Goal: Communication & Community: Answer question/provide support

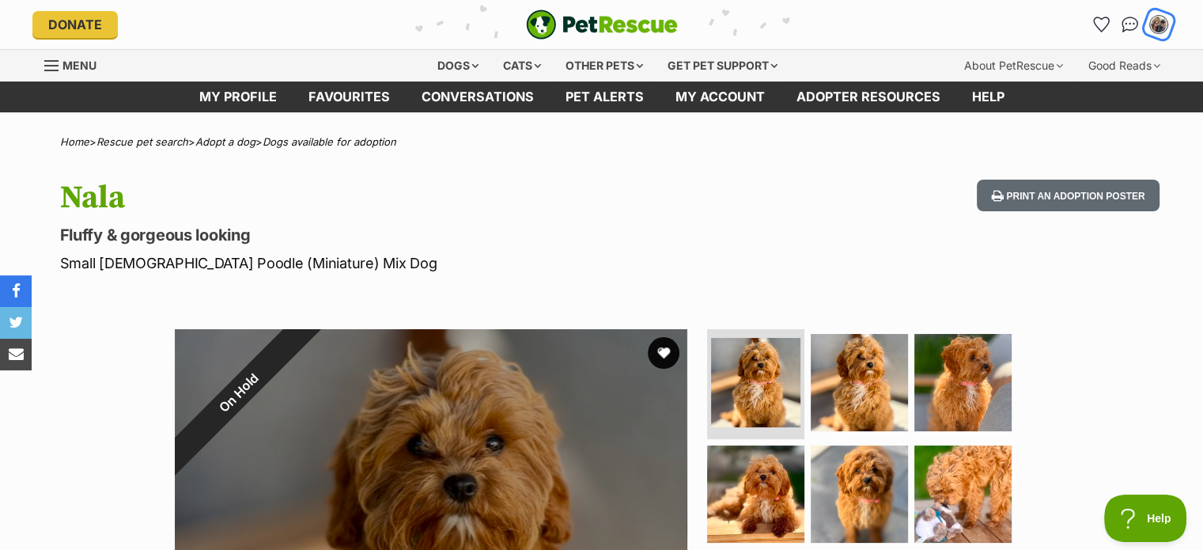
click at [1151, 19] on div "My account" at bounding box center [1158, 25] width 25 height 25
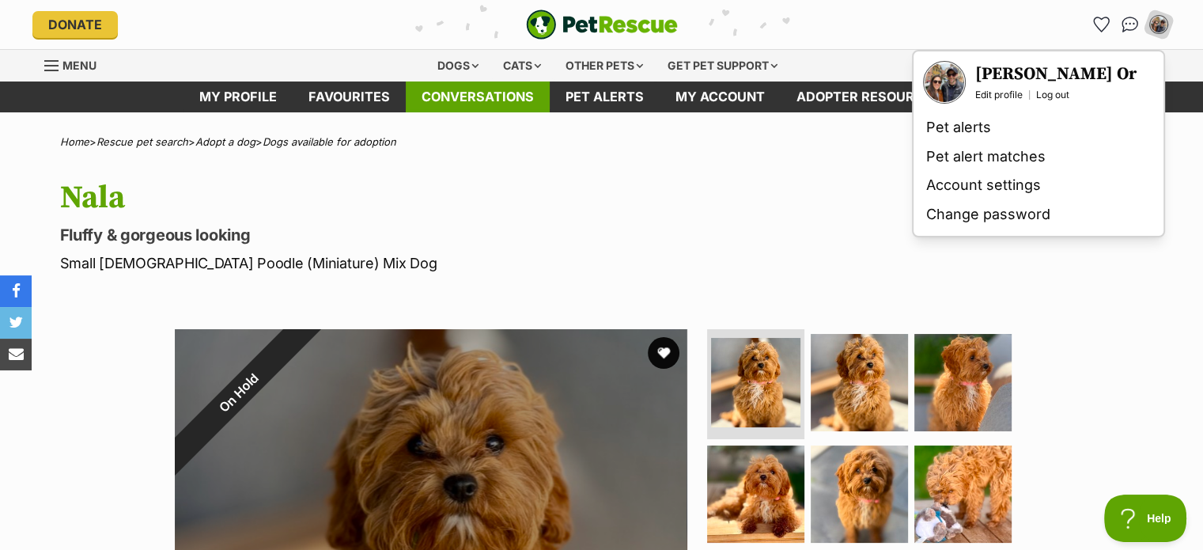
click at [512, 88] on link "Conversations" at bounding box center [478, 96] width 144 height 31
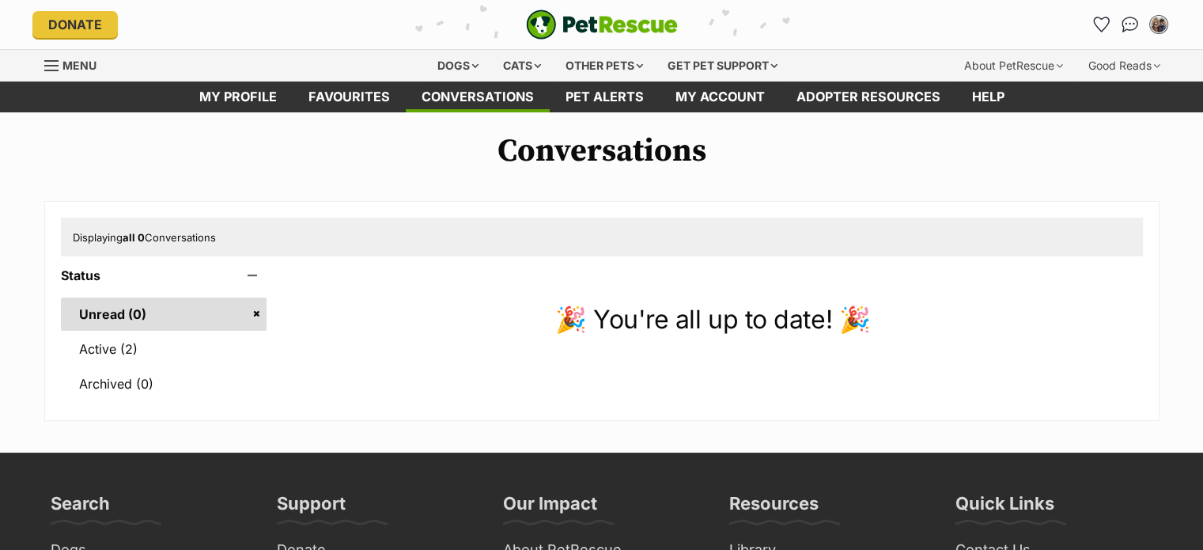
click at [108, 330] on link "Unread (0)" at bounding box center [164, 313] width 206 height 33
click at [110, 357] on link "Active (2)" at bounding box center [164, 348] width 206 height 33
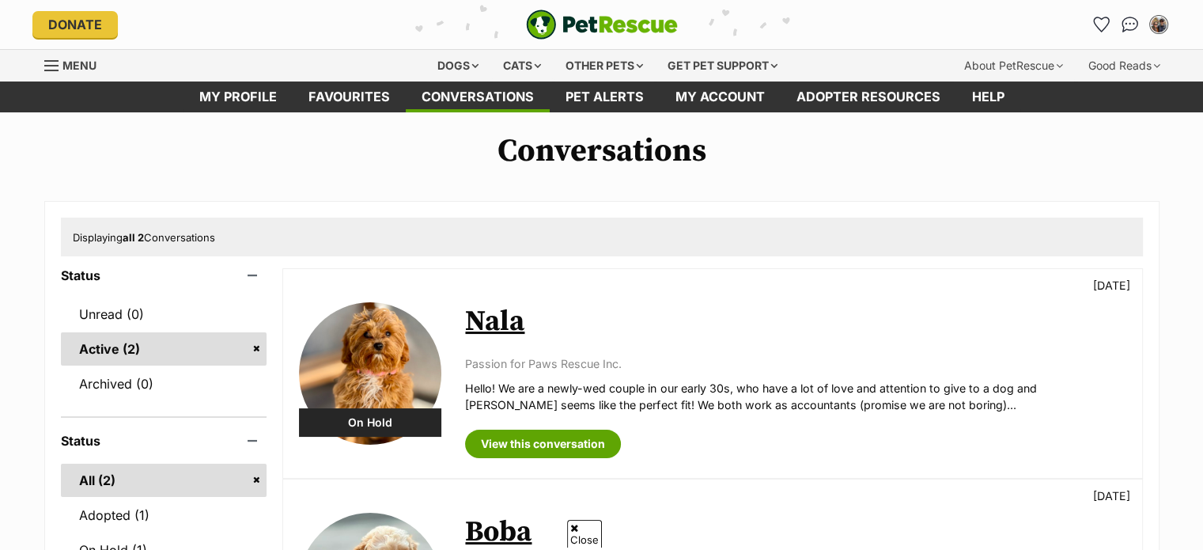
scroll to position [191, 0]
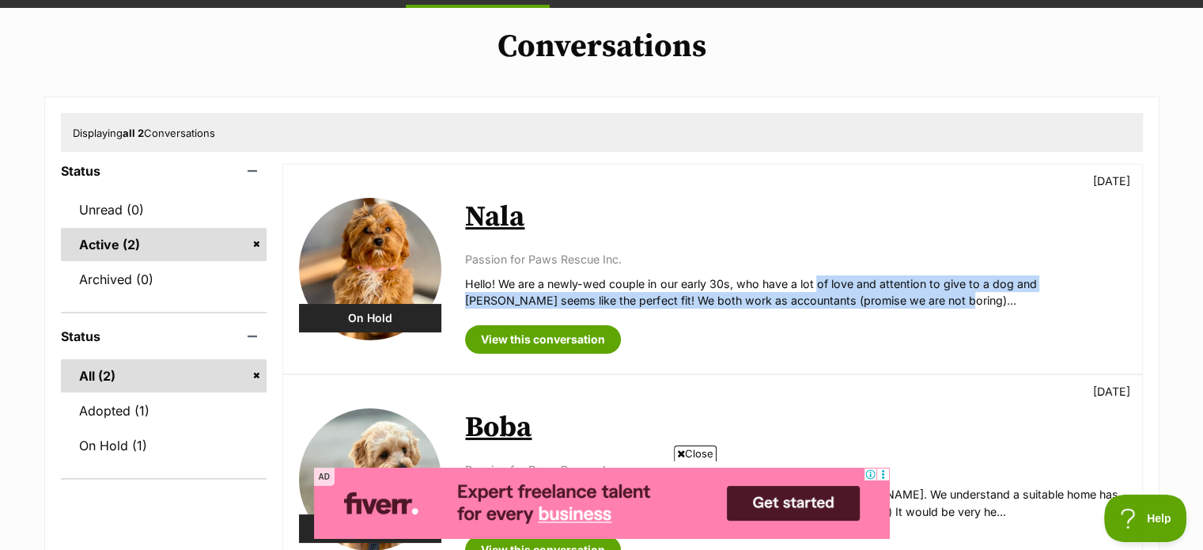
drag, startPoint x: 818, startPoint y: 290, endPoint x: 867, endPoint y: 297, distance: 50.3
click at [867, 297] on p "Hello! We are a newly-wed couple in our early 30s, who have a lot of love and a…" at bounding box center [795, 292] width 660 height 34
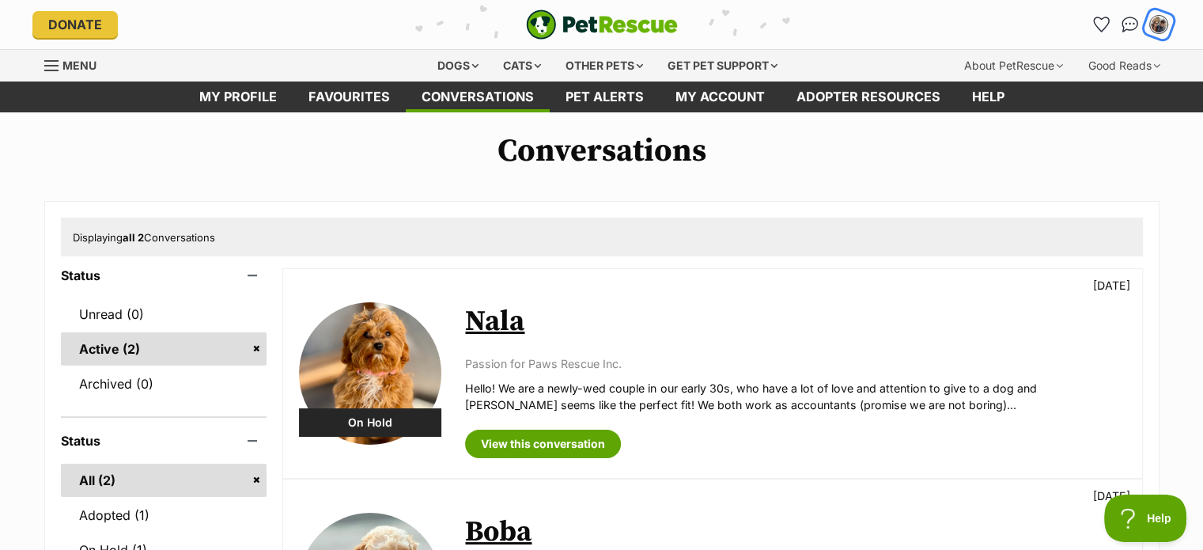
click at [1156, 28] on img "My account" at bounding box center [1158, 24] width 21 height 21
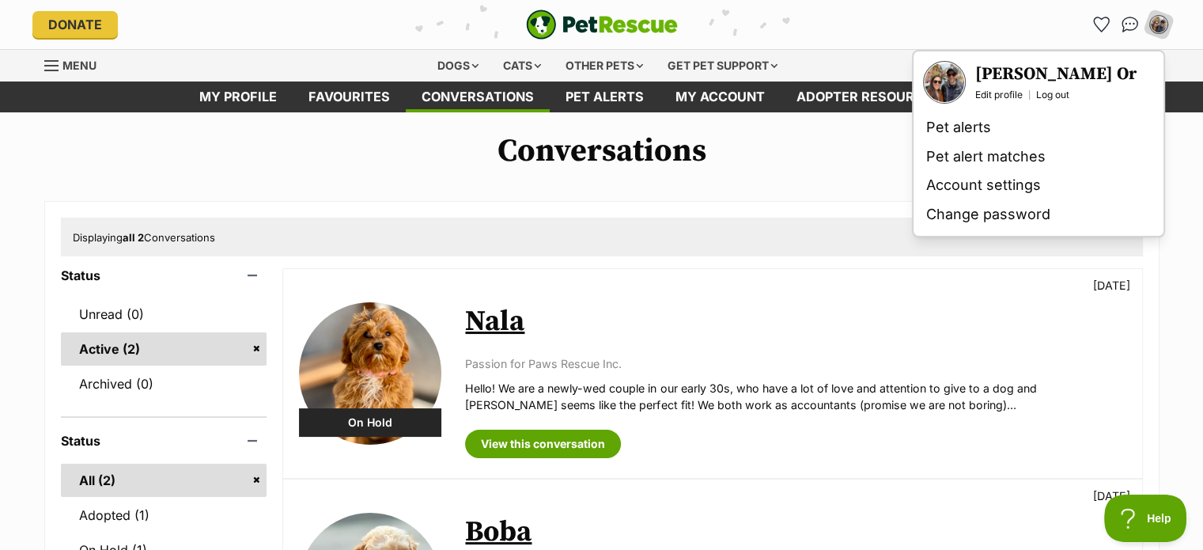
click at [485, 148] on h1 "Conversations" at bounding box center [601, 151] width 1203 height 36
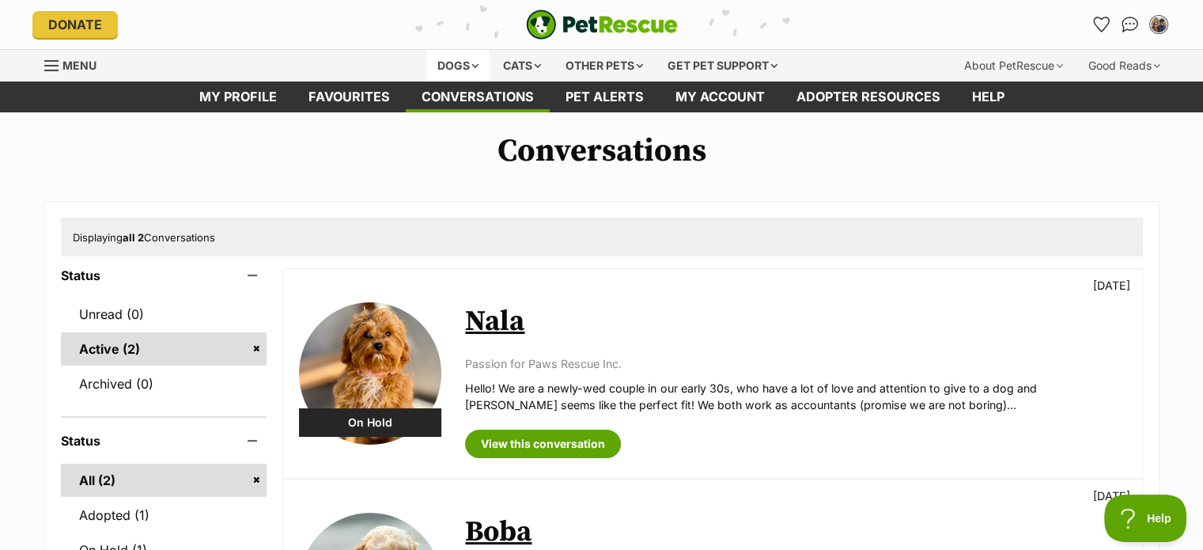
click at [470, 66] on div "Dogs" at bounding box center [457, 66] width 63 height 32
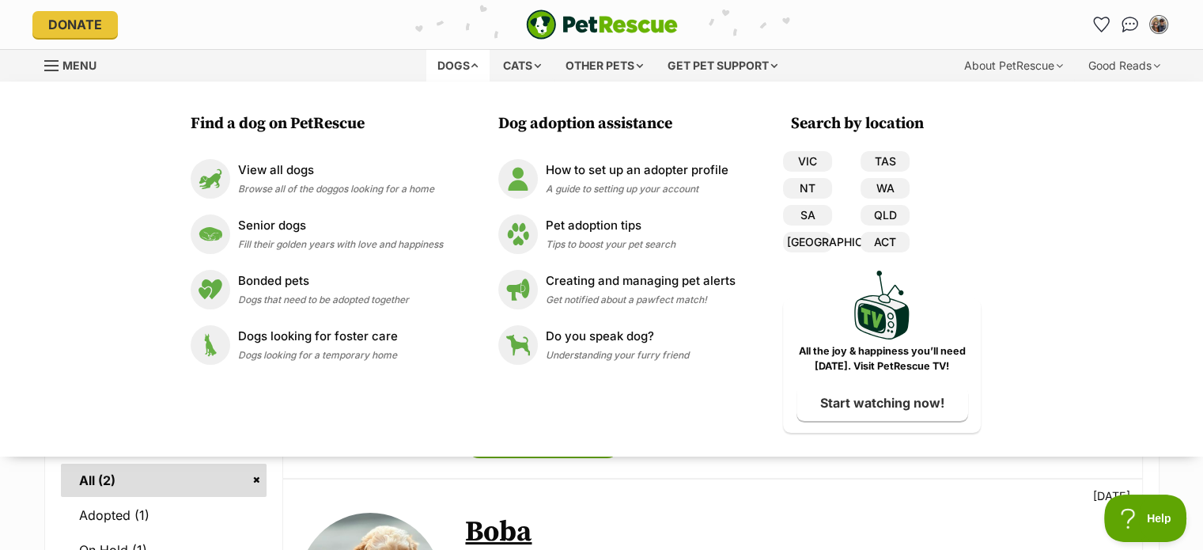
click at [1012, 147] on div "Find a dog on PetRescue View all dogs Browse all of the doggos looking for a ho…" at bounding box center [601, 268] width 1203 height 375
click at [470, 70] on div "Dogs" at bounding box center [457, 66] width 63 height 32
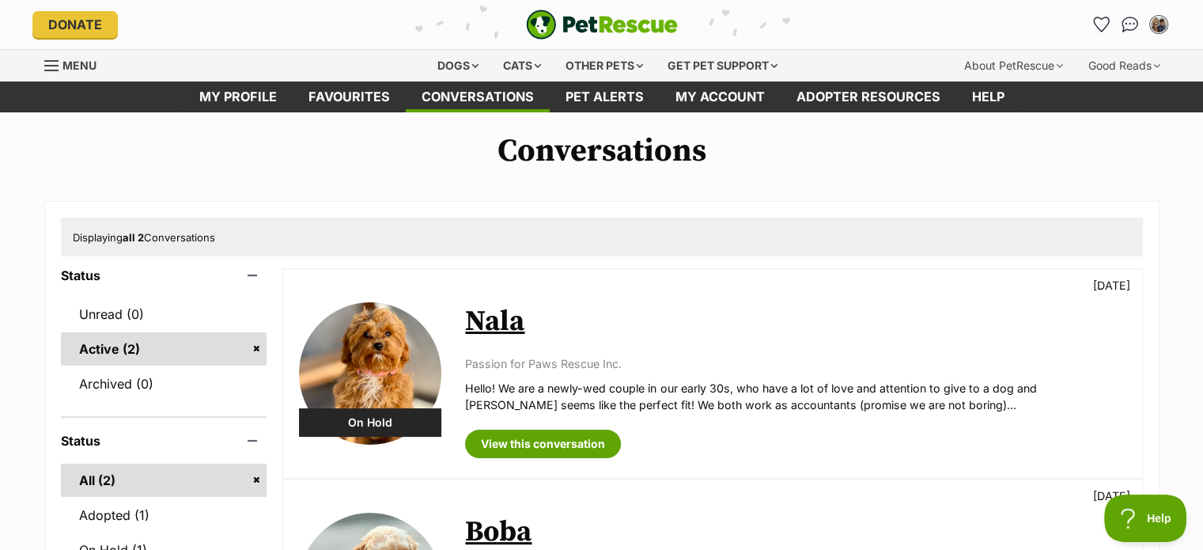
click at [494, 322] on link "Nala" at bounding box center [494, 322] width 59 height 36
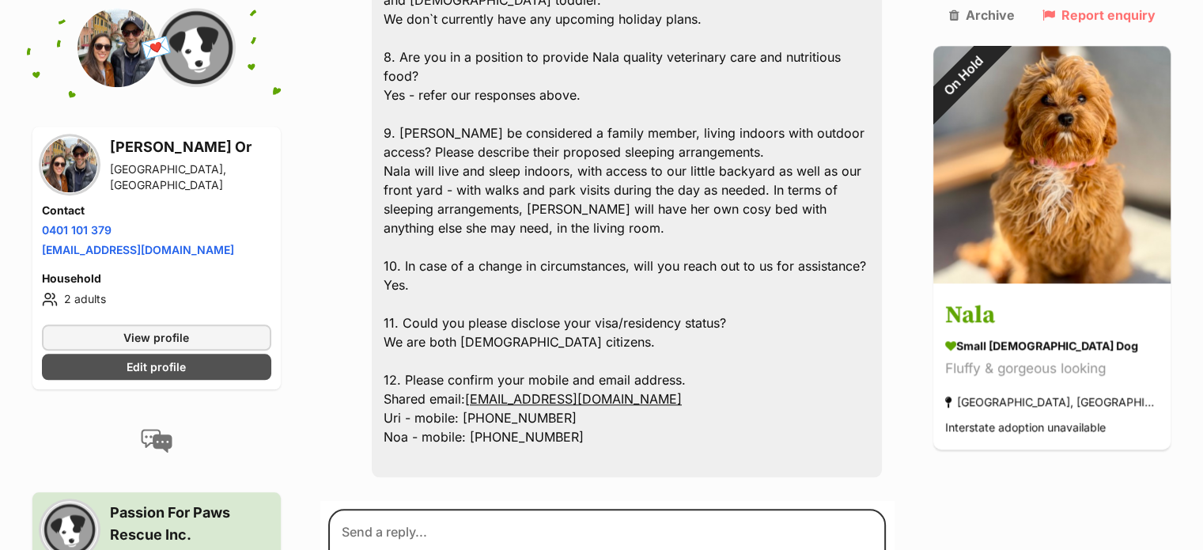
scroll to position [1697, 0]
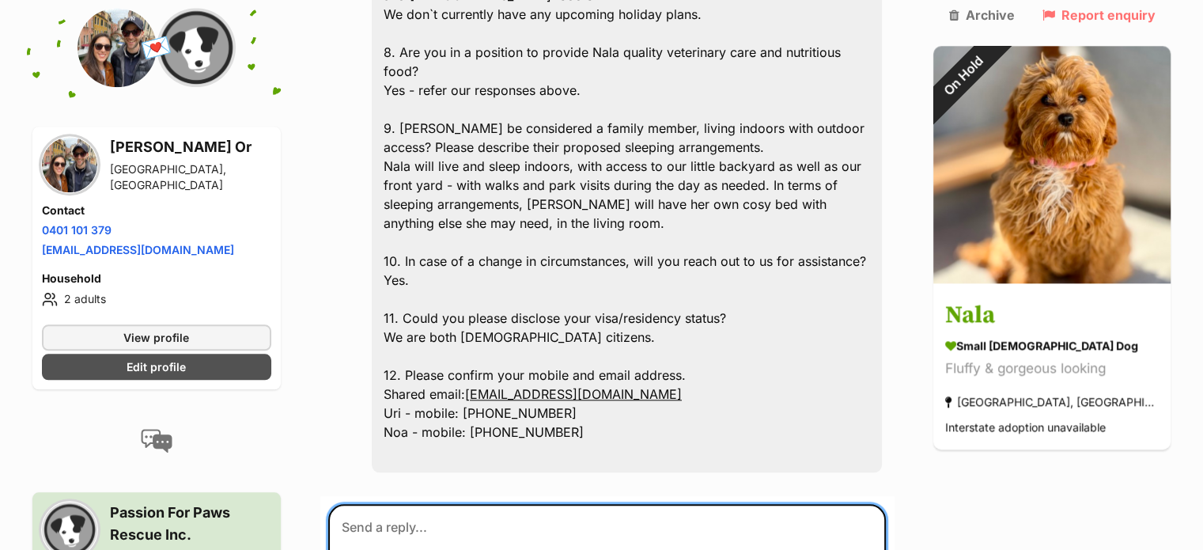
click at [351, 504] on textarea at bounding box center [607, 551] width 558 height 95
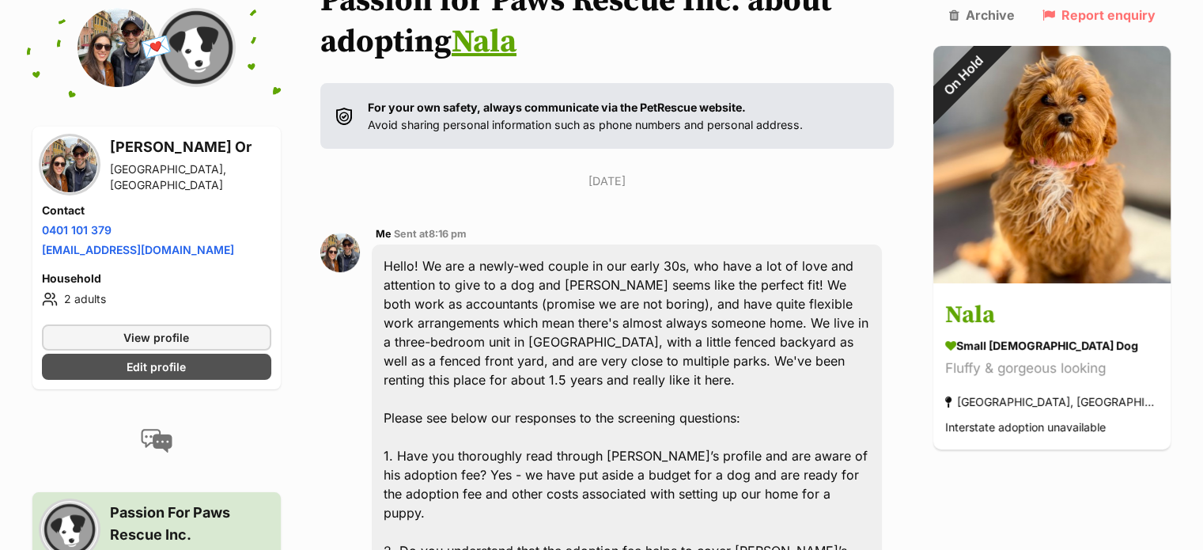
scroll to position [0, 0]
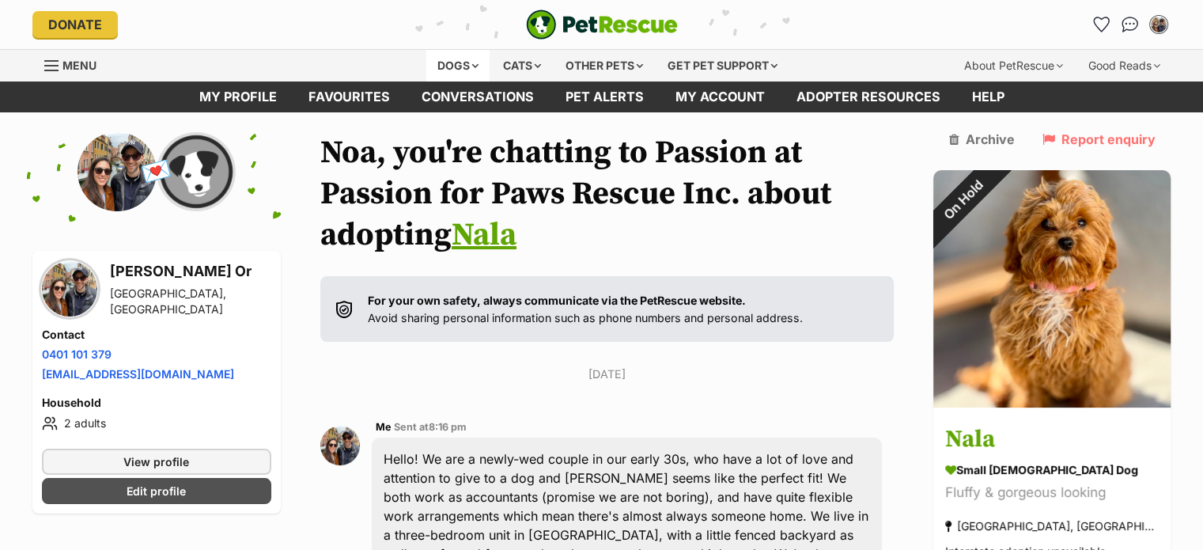
click at [459, 66] on div "Dogs" at bounding box center [457, 66] width 63 height 32
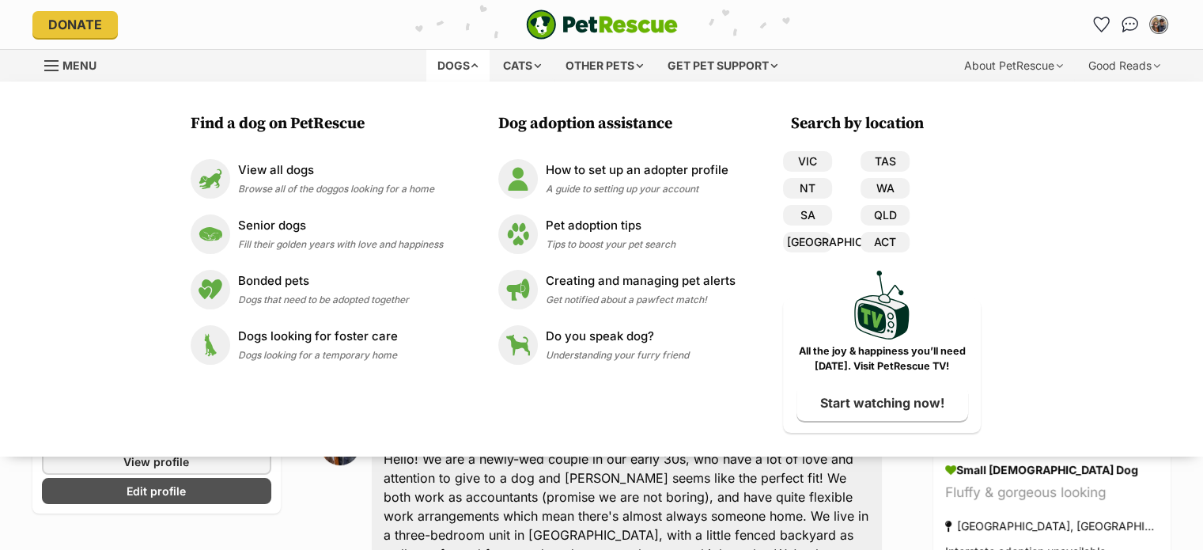
click at [459, 66] on div "Dogs" at bounding box center [457, 66] width 63 height 32
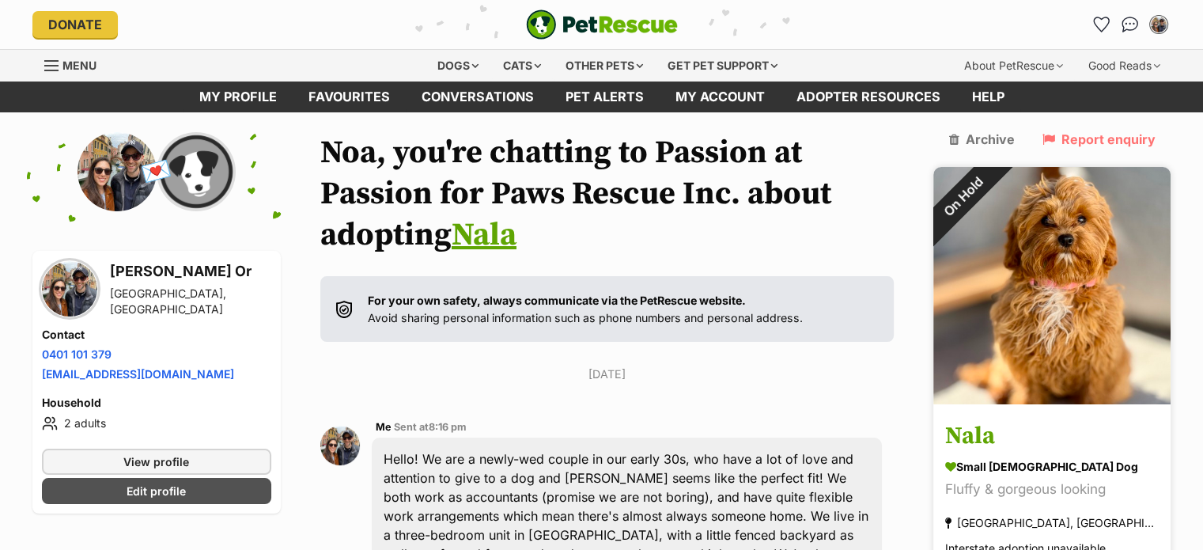
click at [1037, 233] on img at bounding box center [1051, 285] width 237 height 237
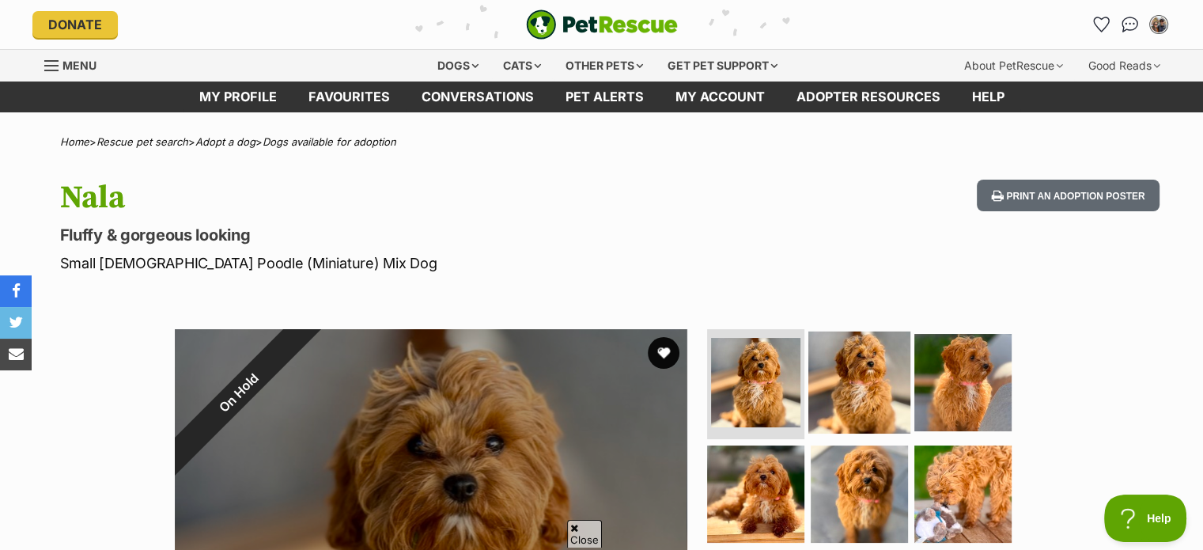
scroll to position [193, 0]
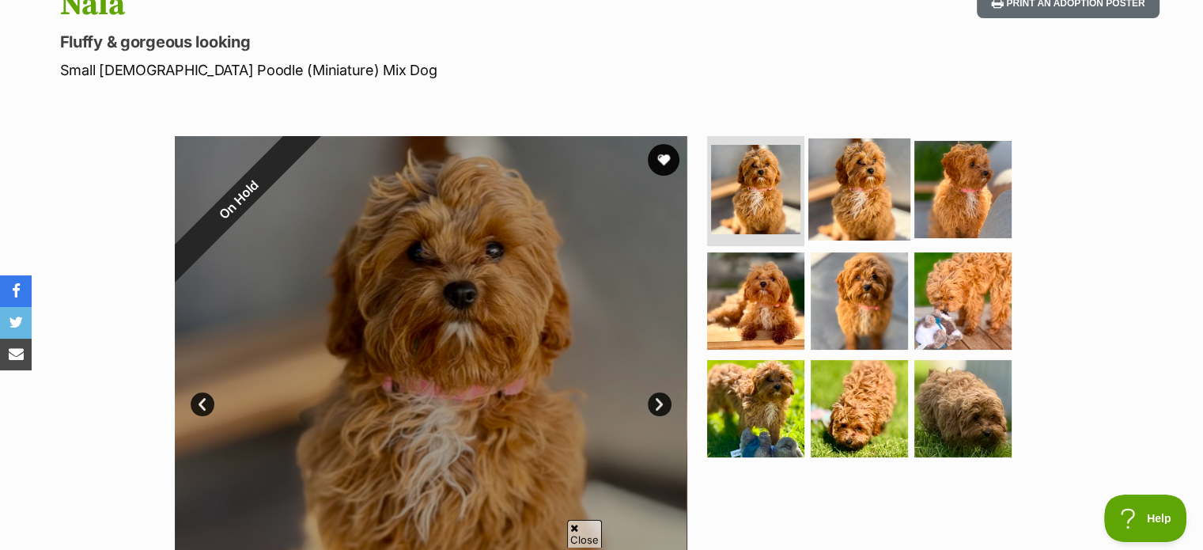
click at [853, 198] on img at bounding box center [859, 189] width 102 height 102
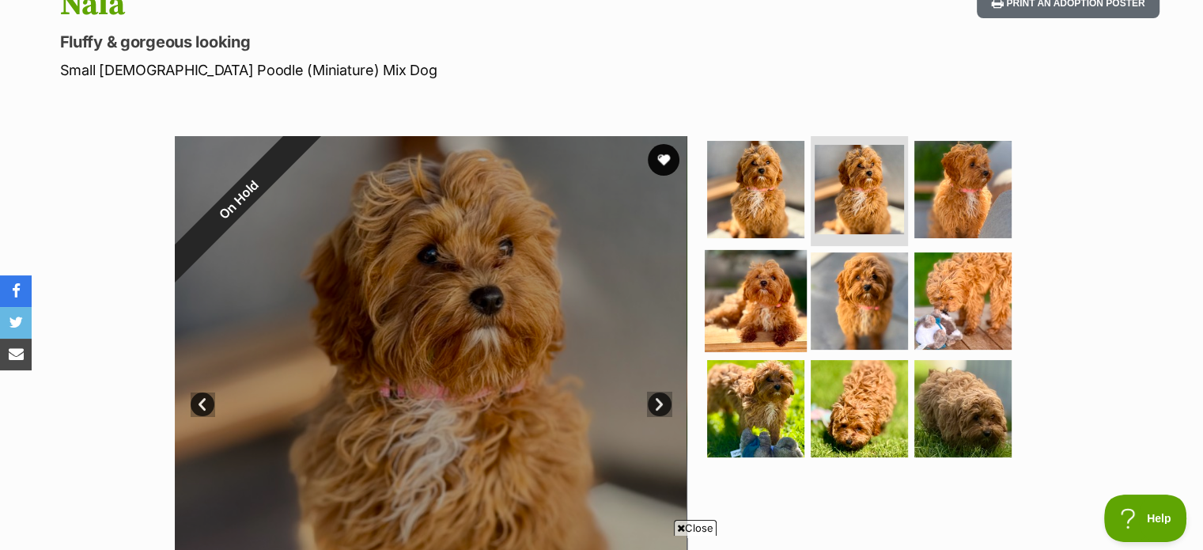
click at [769, 278] on img at bounding box center [756, 301] width 102 height 102
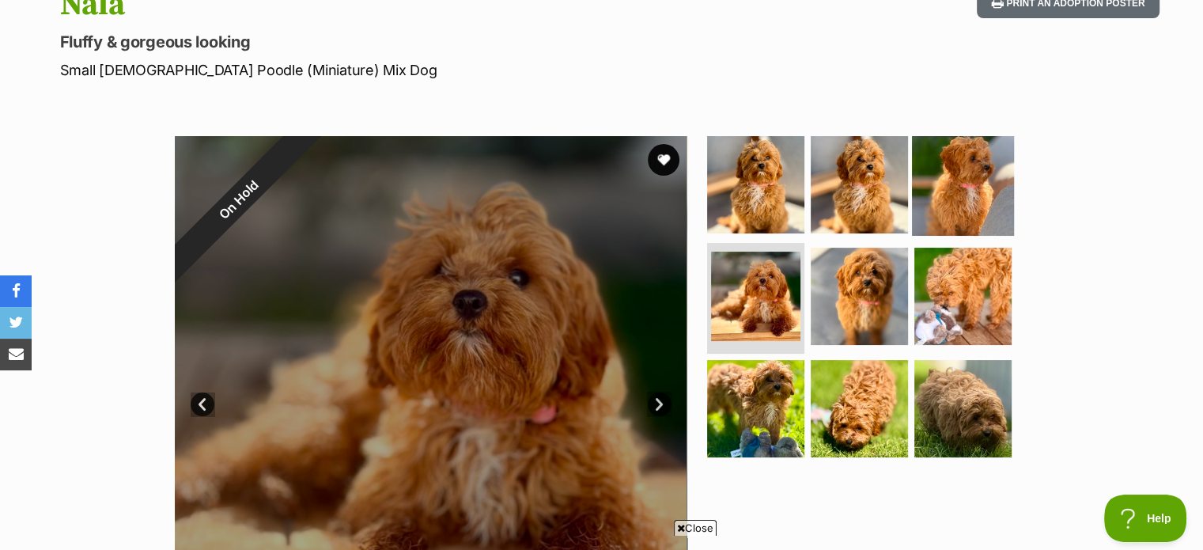
click at [949, 180] on img at bounding box center [963, 184] width 102 height 102
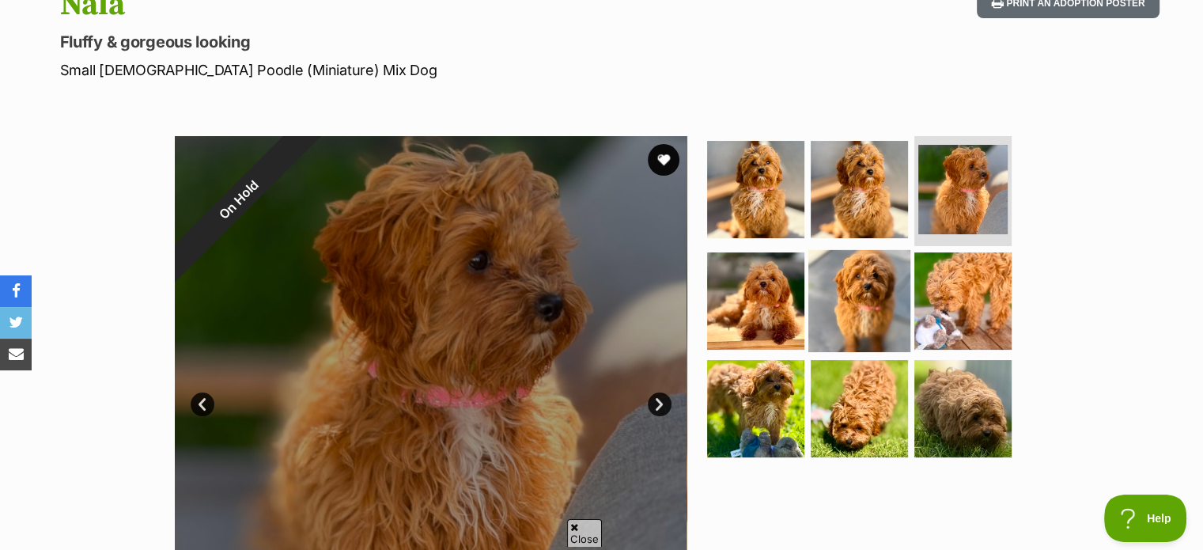
click at [886, 297] on img at bounding box center [859, 301] width 102 height 102
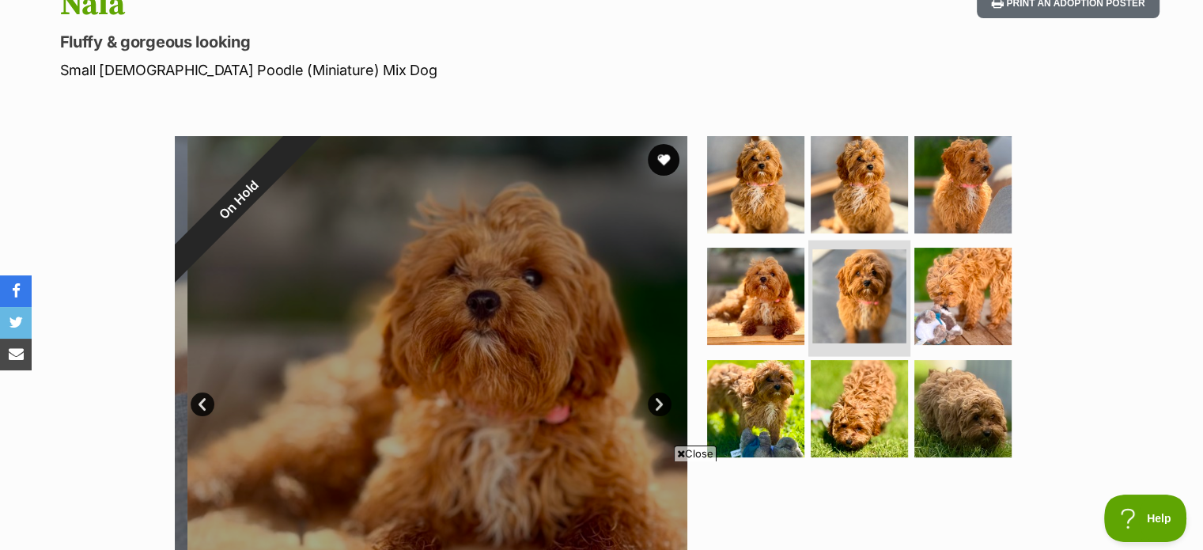
scroll to position [0, 0]
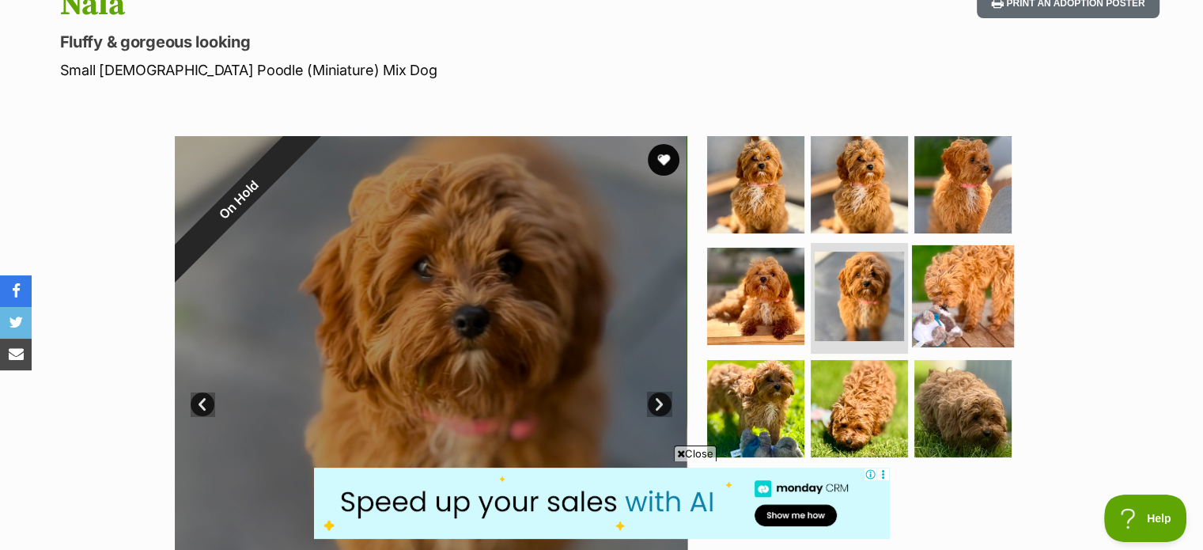
click at [946, 303] on img at bounding box center [963, 296] width 102 height 102
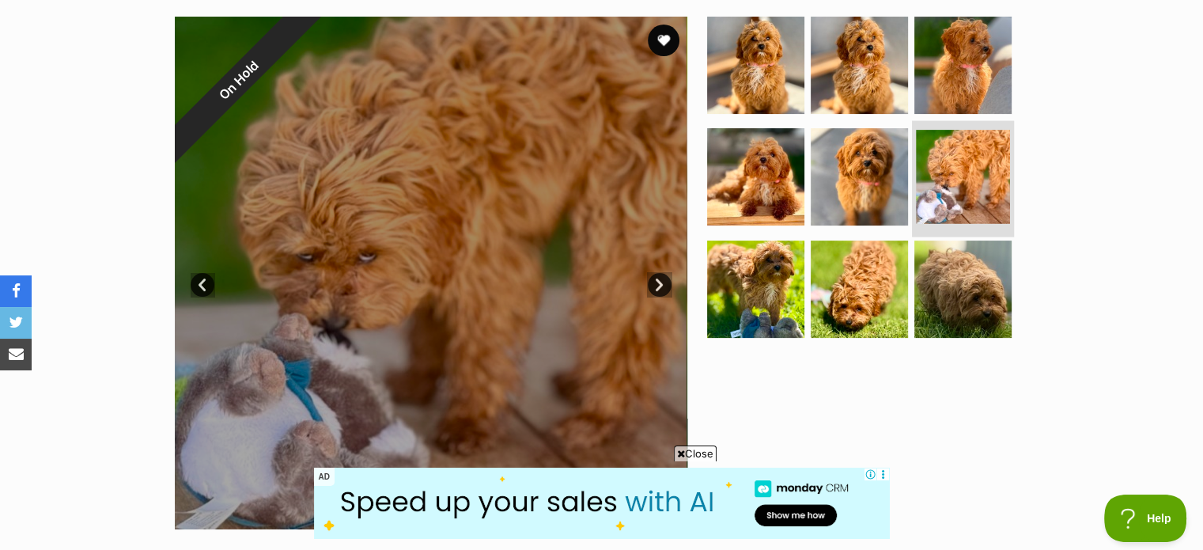
scroll to position [319, 0]
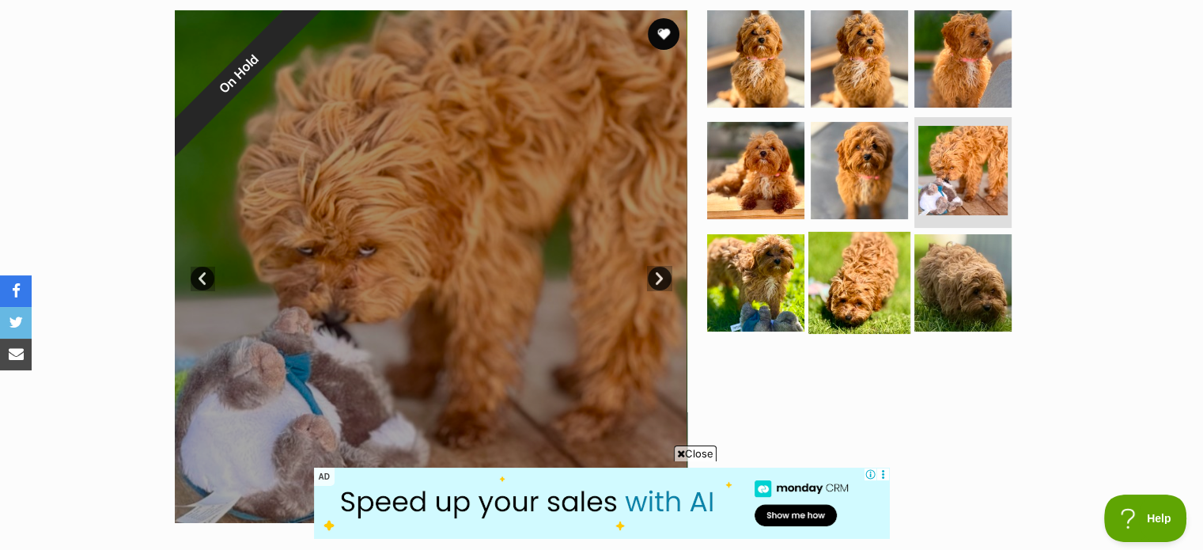
click at [862, 273] on img at bounding box center [859, 283] width 102 height 102
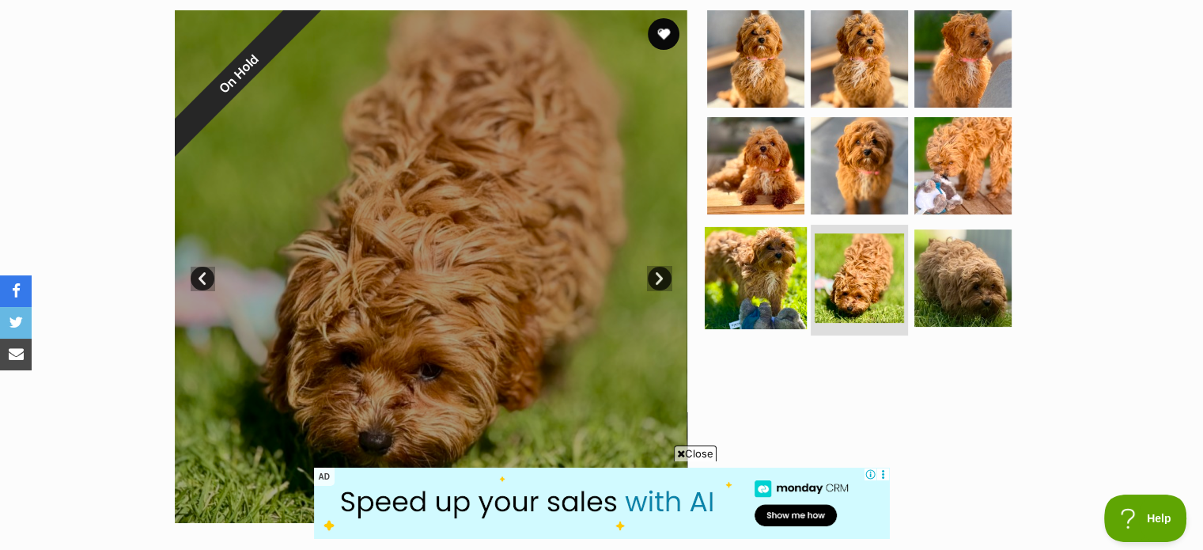
click at [758, 266] on img at bounding box center [756, 278] width 102 height 102
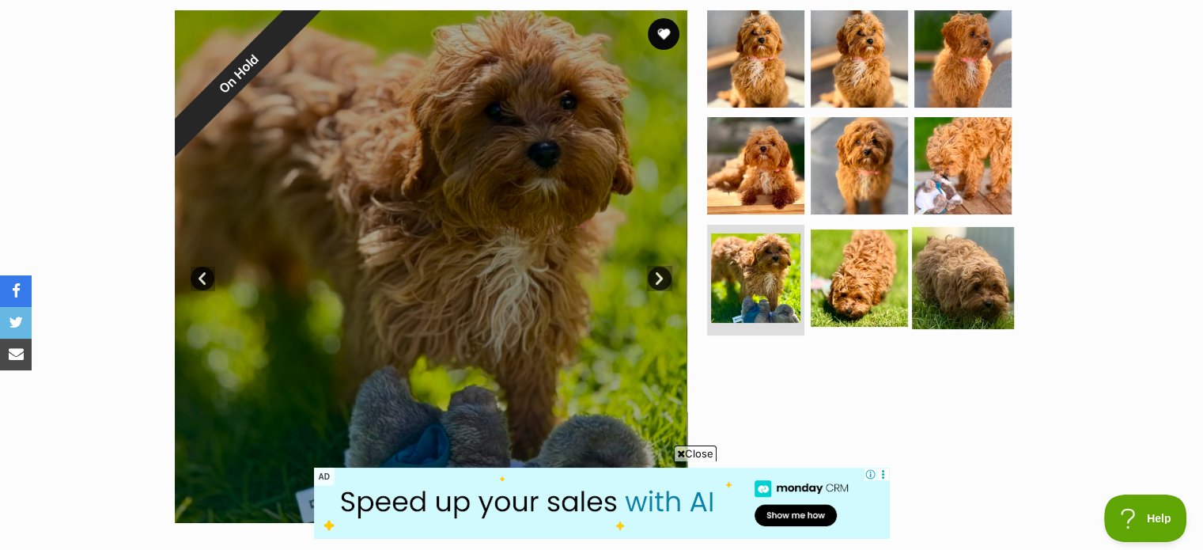
click at [962, 270] on img at bounding box center [963, 278] width 102 height 102
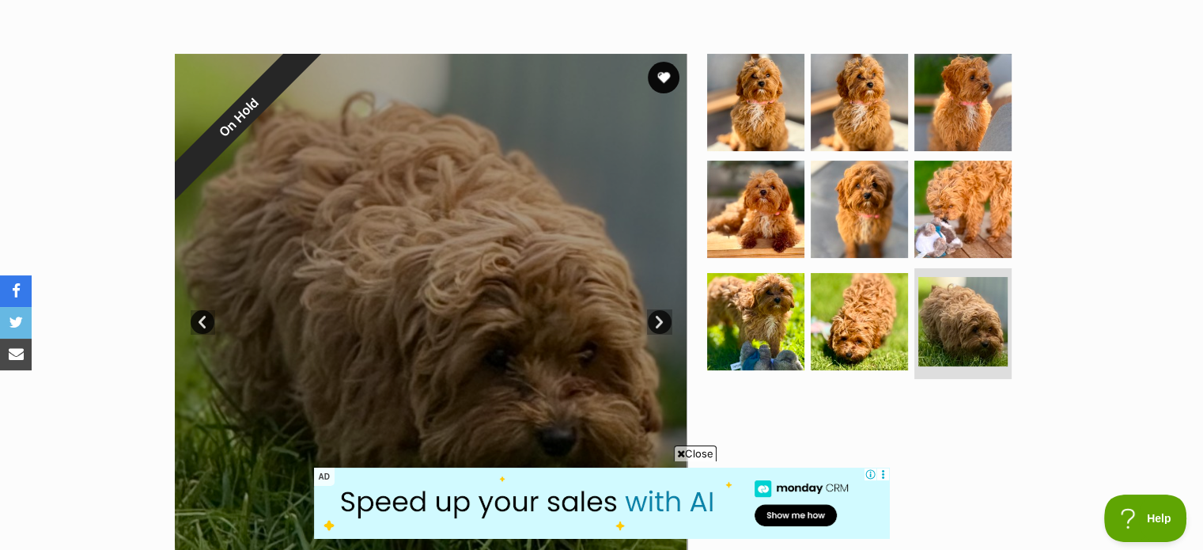
scroll to position [275, 0]
click at [784, 251] on img at bounding box center [756, 209] width 102 height 102
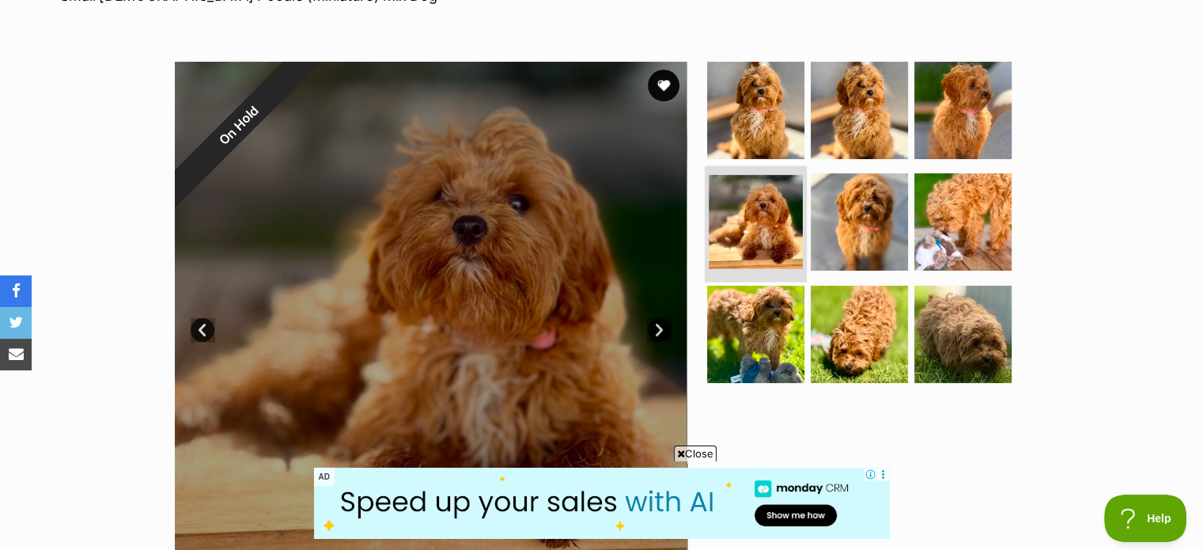
scroll to position [266, 0]
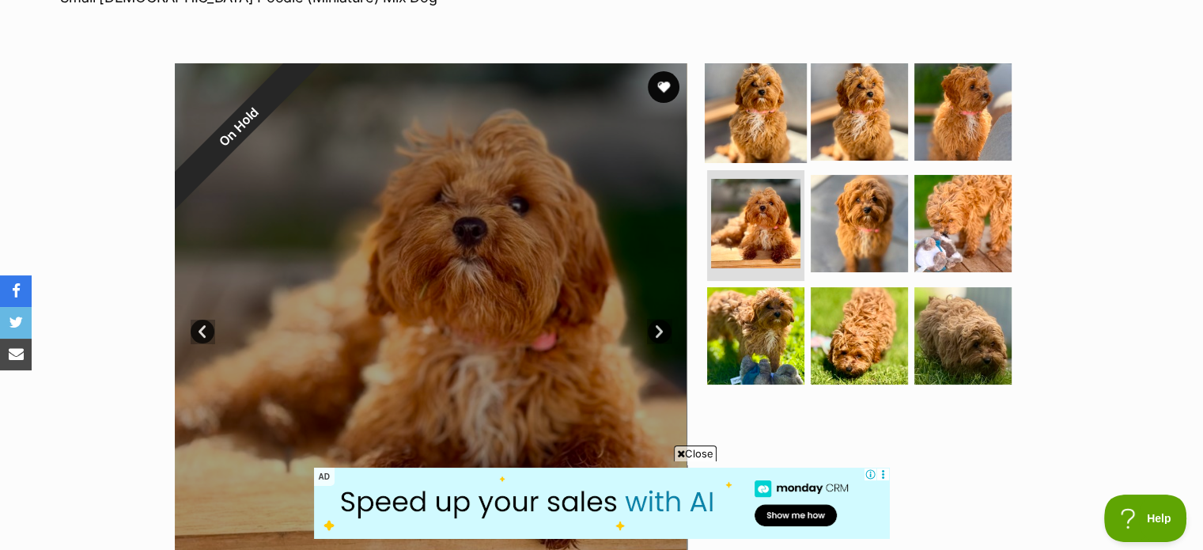
click at [790, 135] on img at bounding box center [756, 111] width 102 height 102
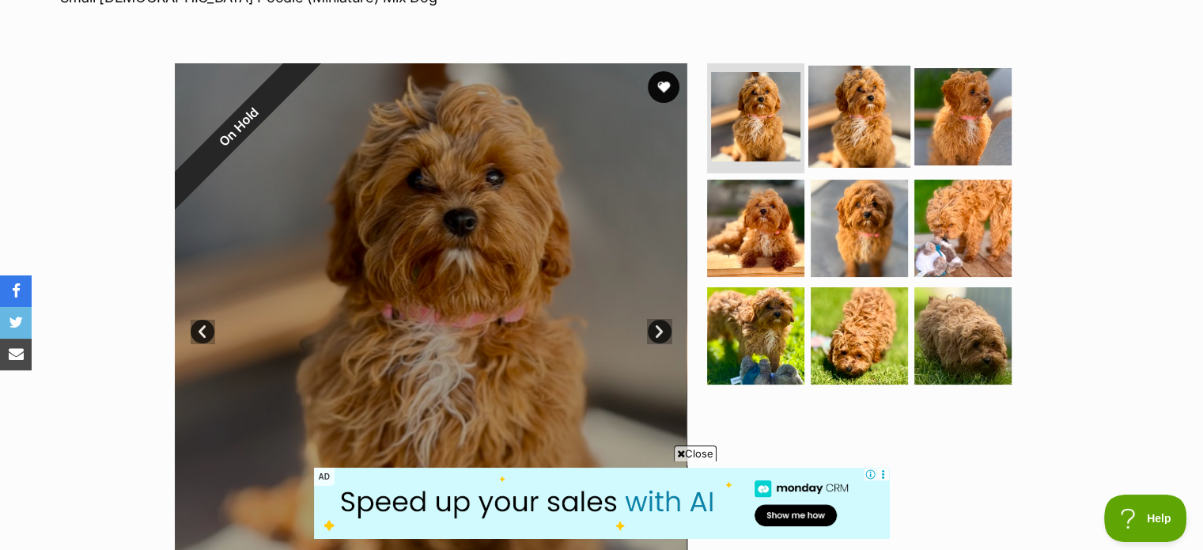
click at [828, 126] on img at bounding box center [859, 116] width 102 height 102
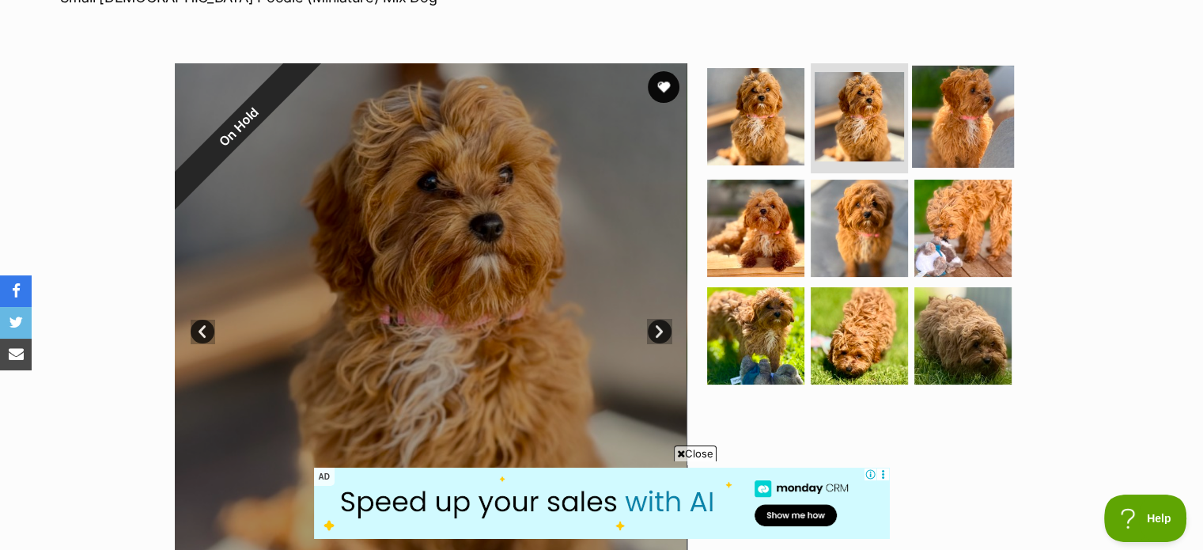
click at [914, 126] on img at bounding box center [963, 116] width 102 height 102
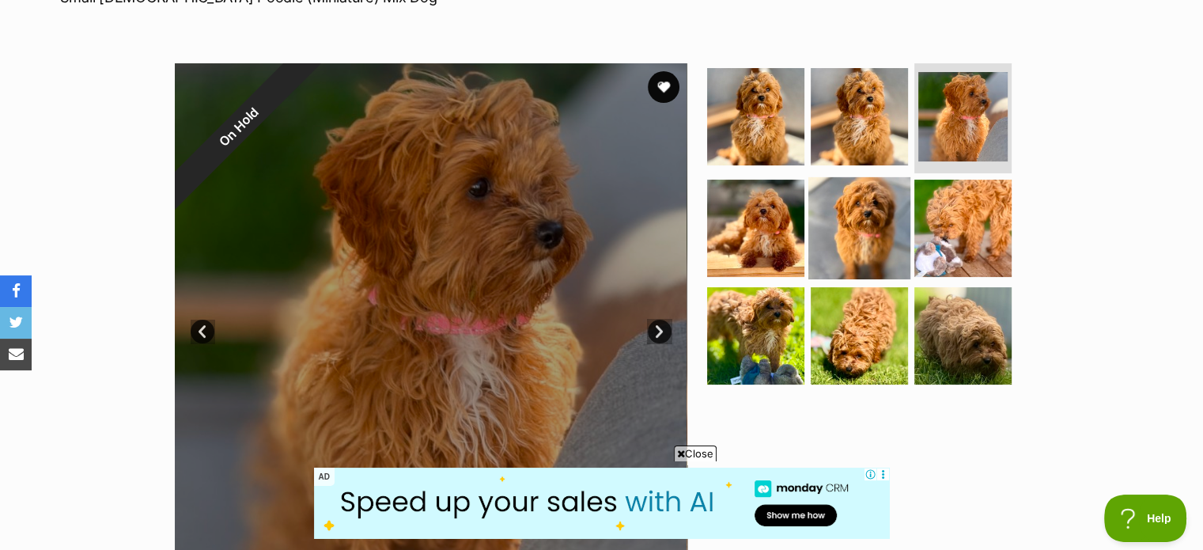
scroll to position [0, 0]
click at [841, 220] on img at bounding box center [859, 228] width 102 height 102
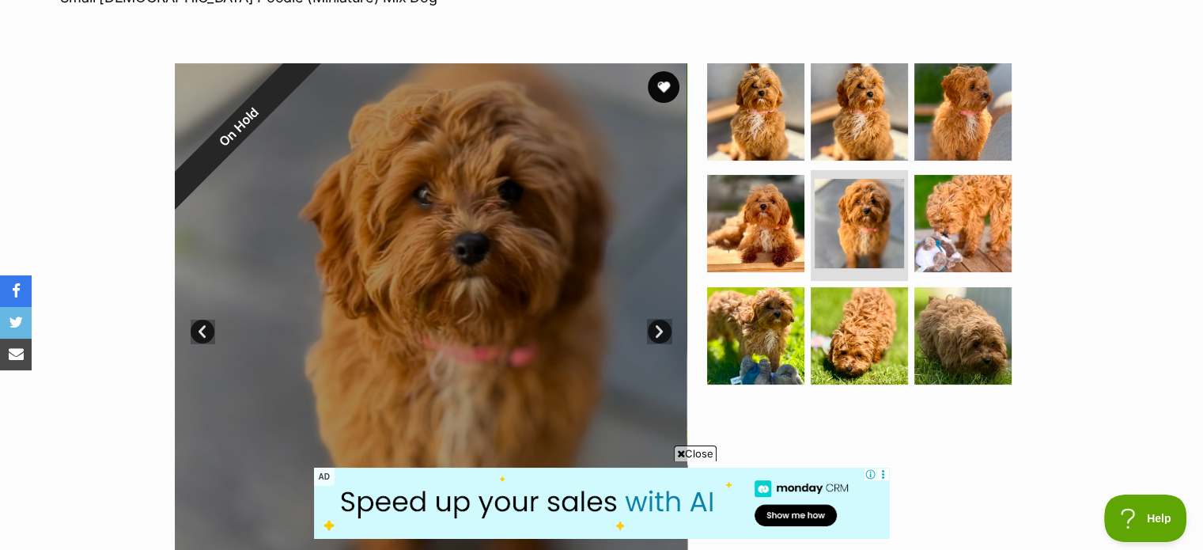
click at [676, 446] on span "Close" at bounding box center [695, 453] width 43 height 16
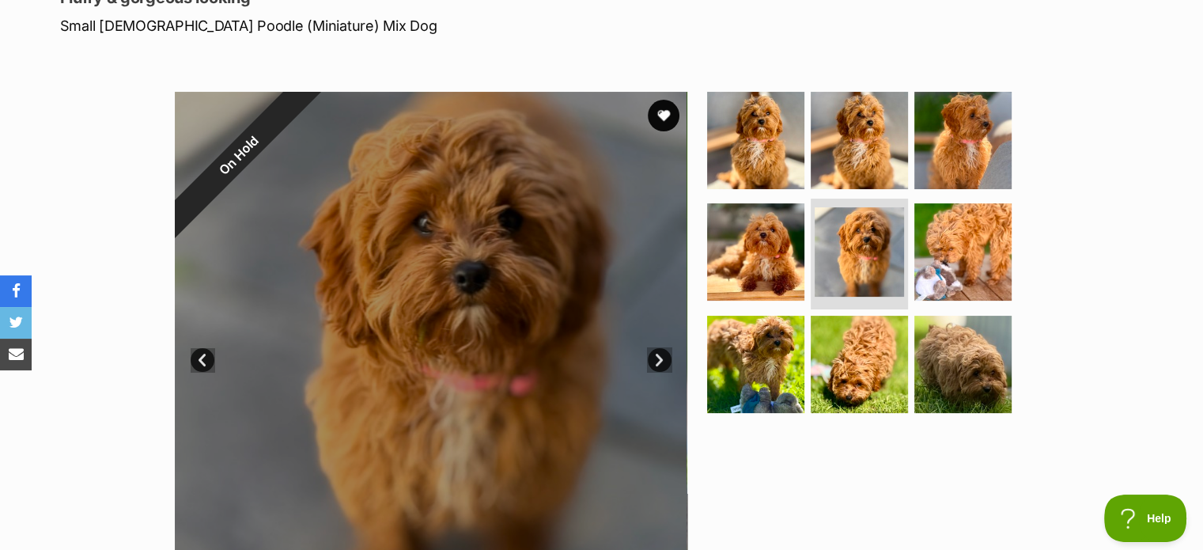
scroll to position [236, 0]
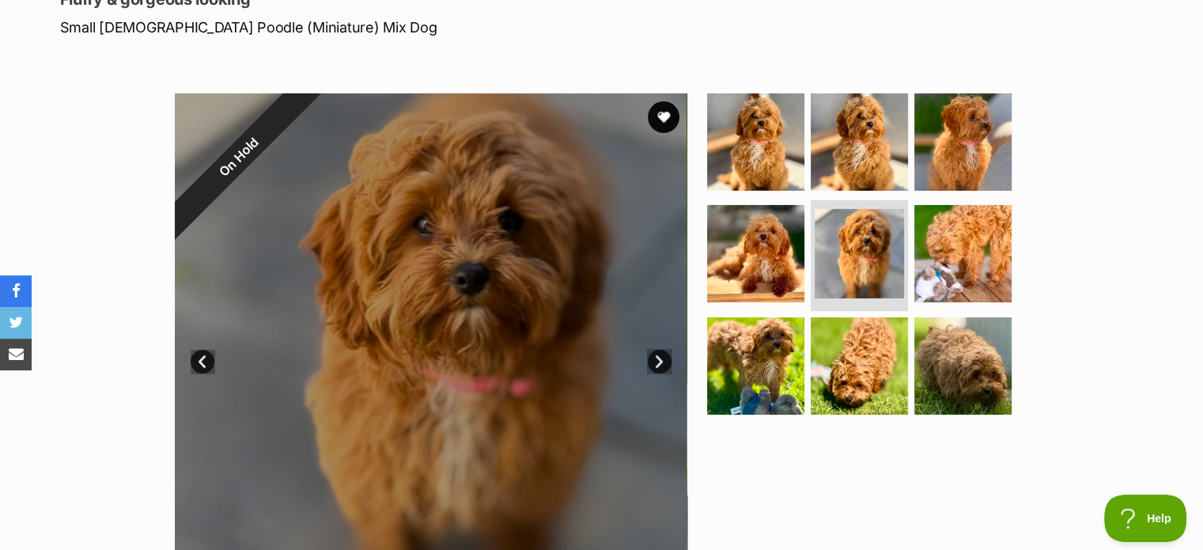
click at [658, 357] on link "Next" at bounding box center [660, 362] width 24 height 24
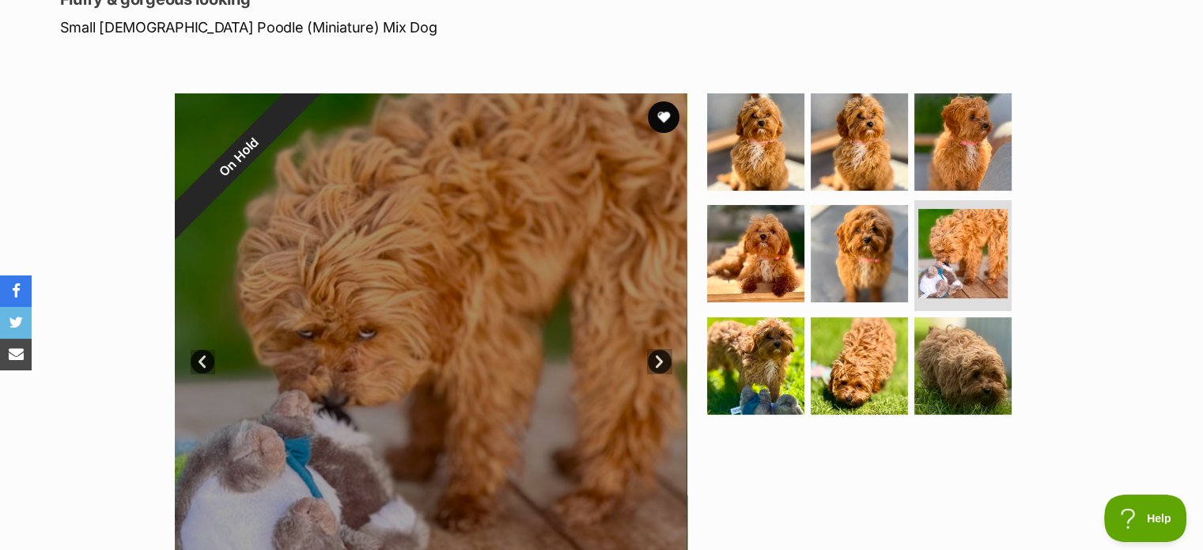
click at [658, 357] on link "Next" at bounding box center [660, 362] width 24 height 24
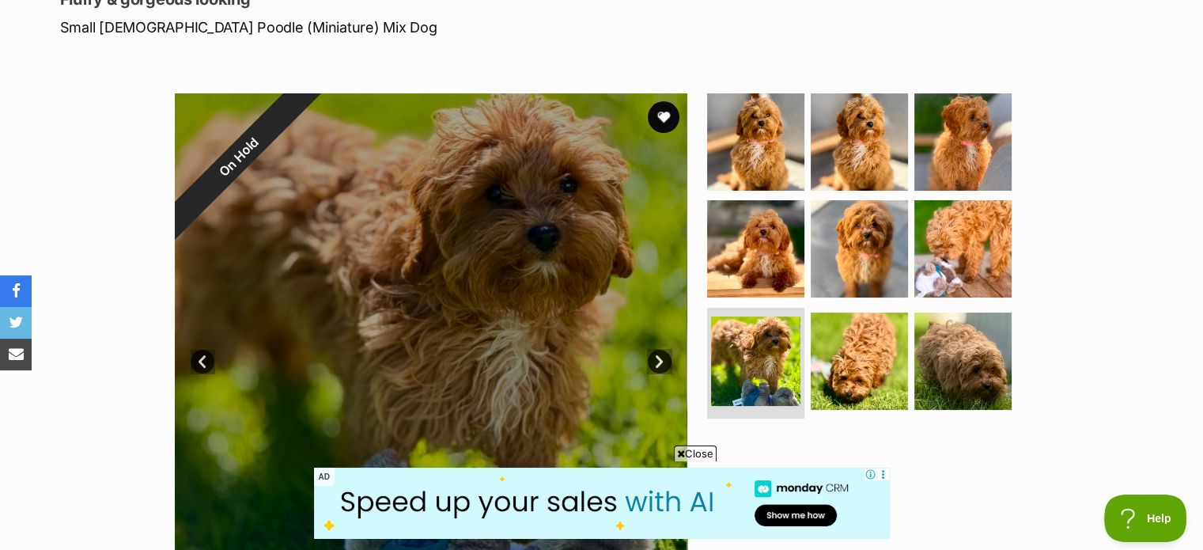
click at [658, 357] on link "Next" at bounding box center [660, 362] width 24 height 24
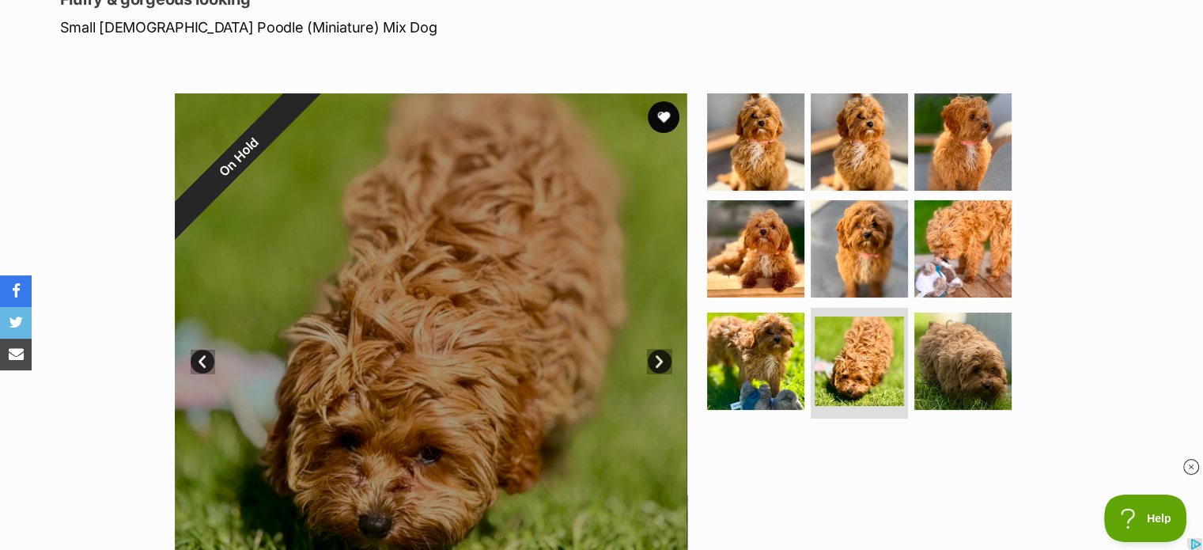
scroll to position [0, 0]
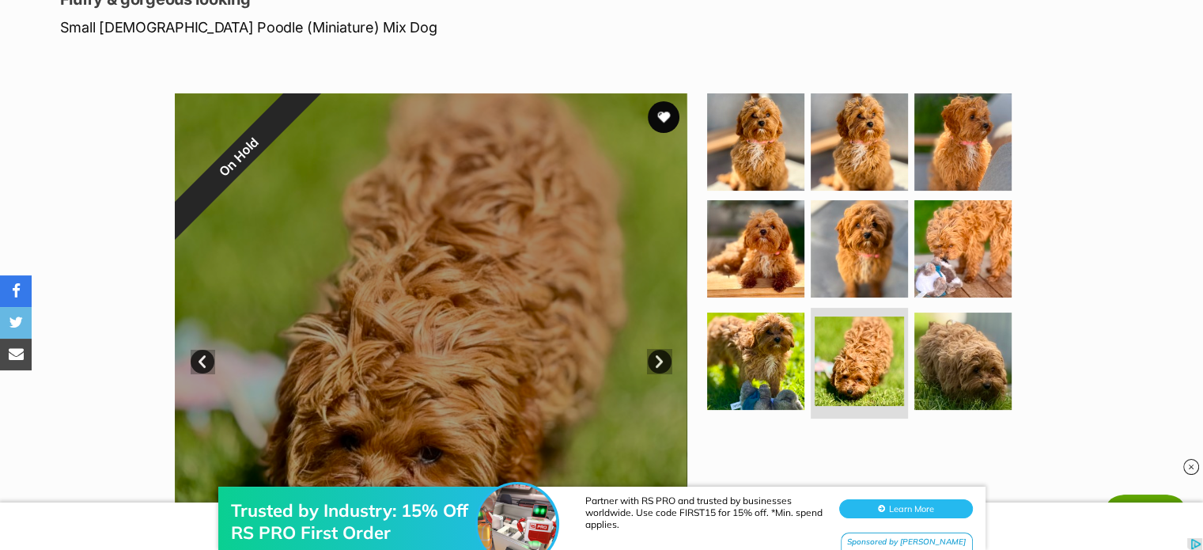
click at [658, 357] on link "Next" at bounding box center [660, 362] width 24 height 24
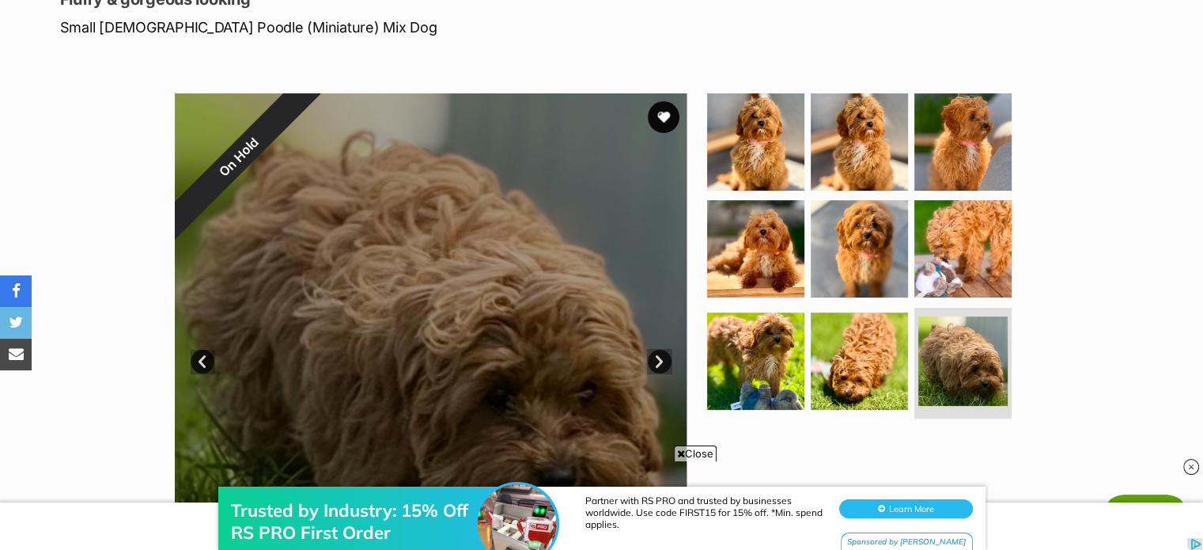
click at [658, 357] on link "Next" at bounding box center [660, 362] width 24 height 24
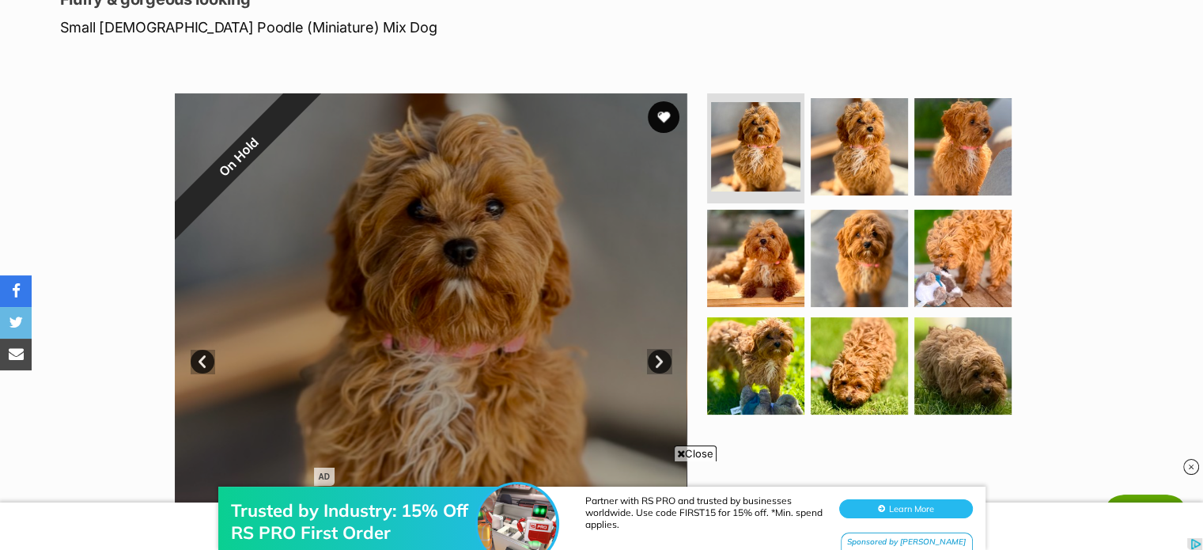
click at [679, 454] on icon at bounding box center [681, 453] width 8 height 10
click at [832, 130] on img at bounding box center [859, 146] width 102 height 102
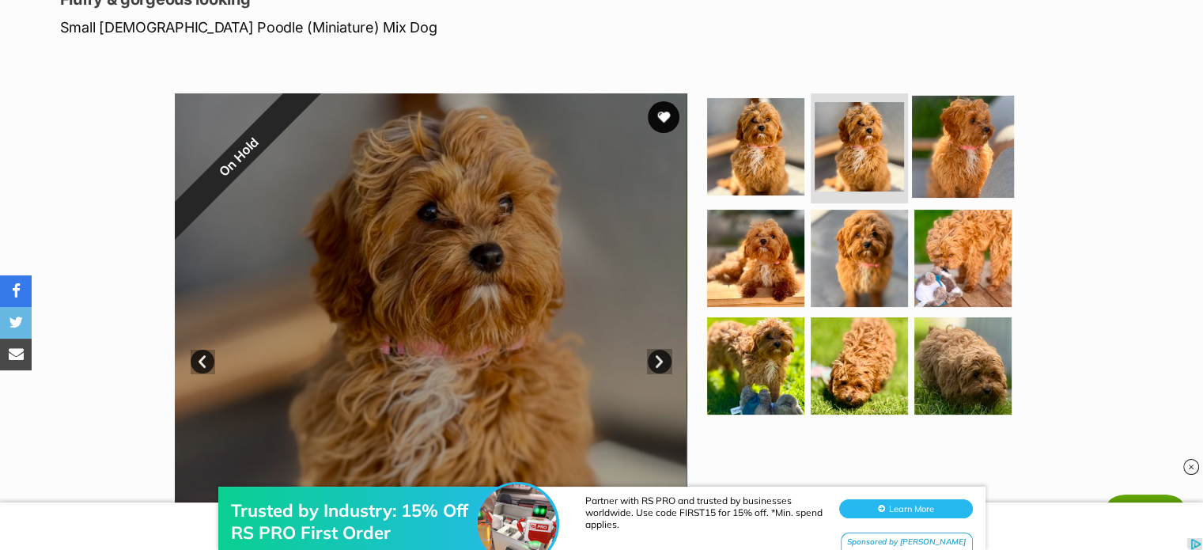
click at [920, 133] on img at bounding box center [963, 146] width 102 height 102
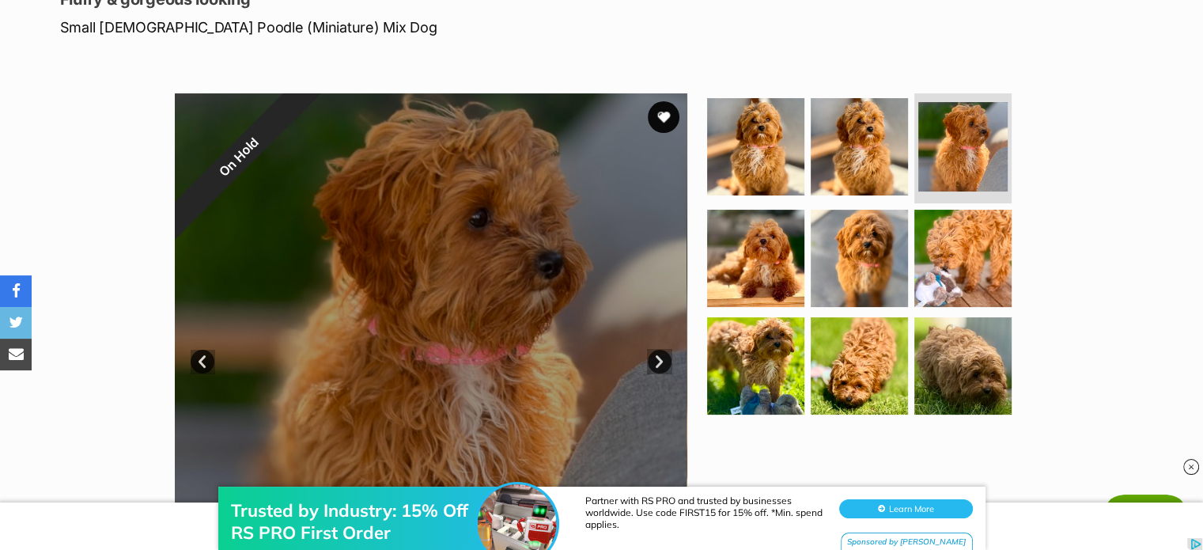
scroll to position [166, 0]
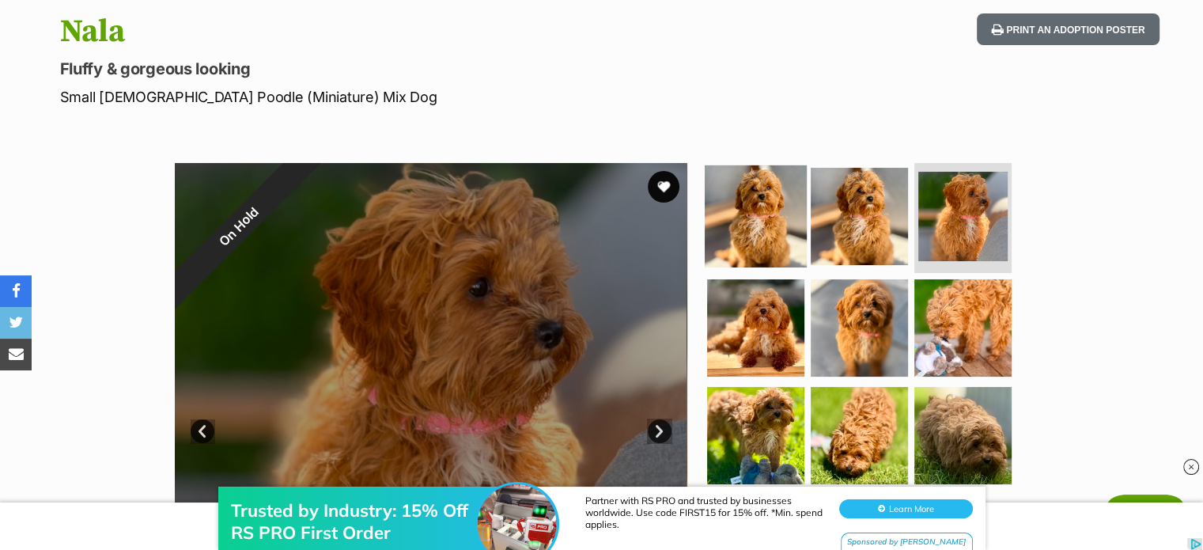
click at [734, 192] on img at bounding box center [756, 215] width 102 height 102
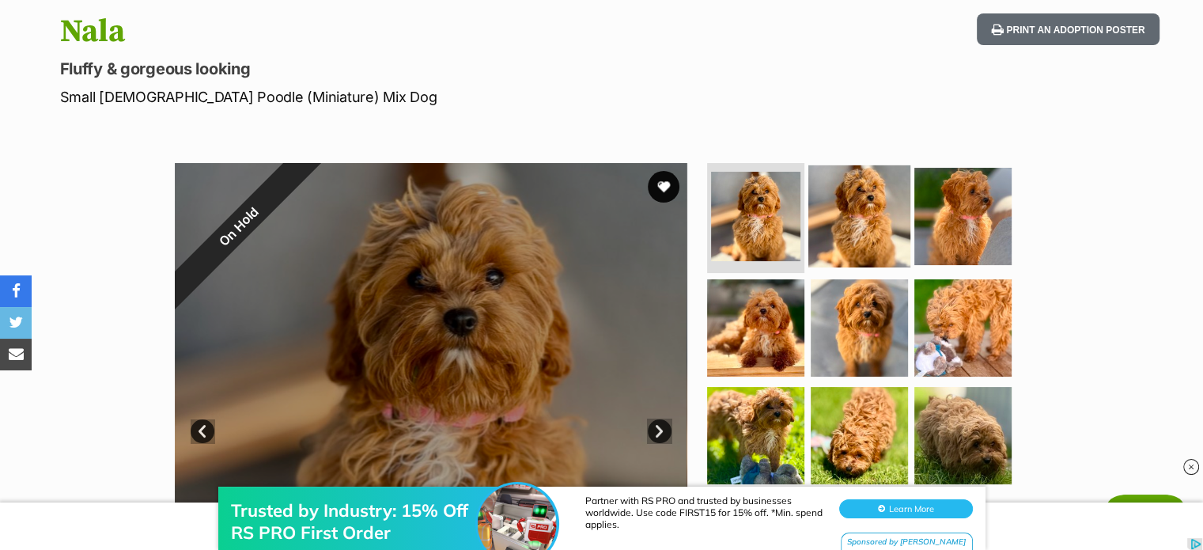
click at [840, 218] on img at bounding box center [859, 215] width 102 height 102
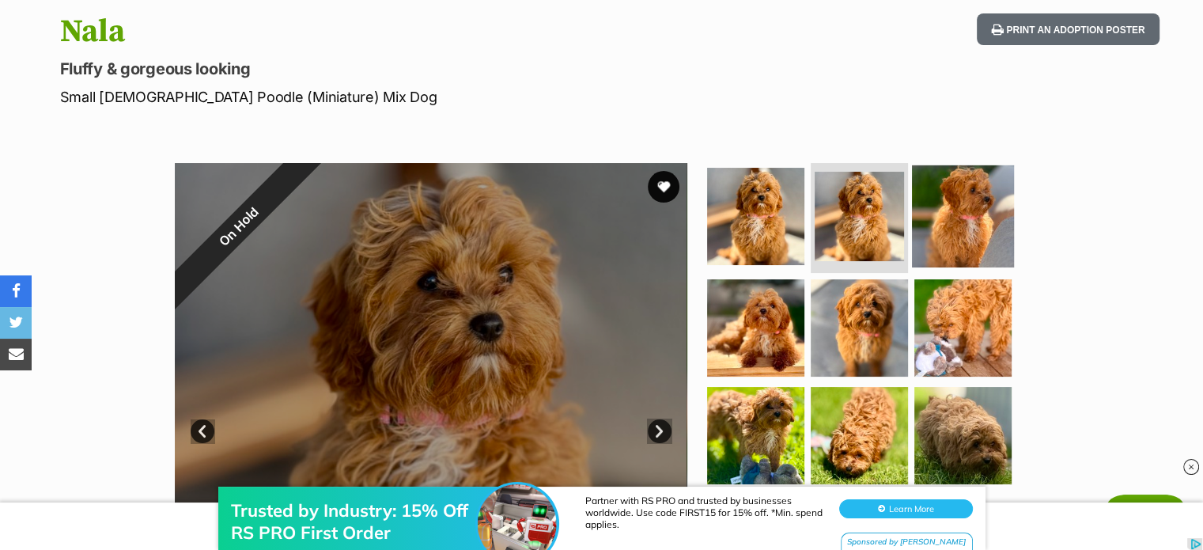
click at [968, 218] on img at bounding box center [963, 215] width 102 height 102
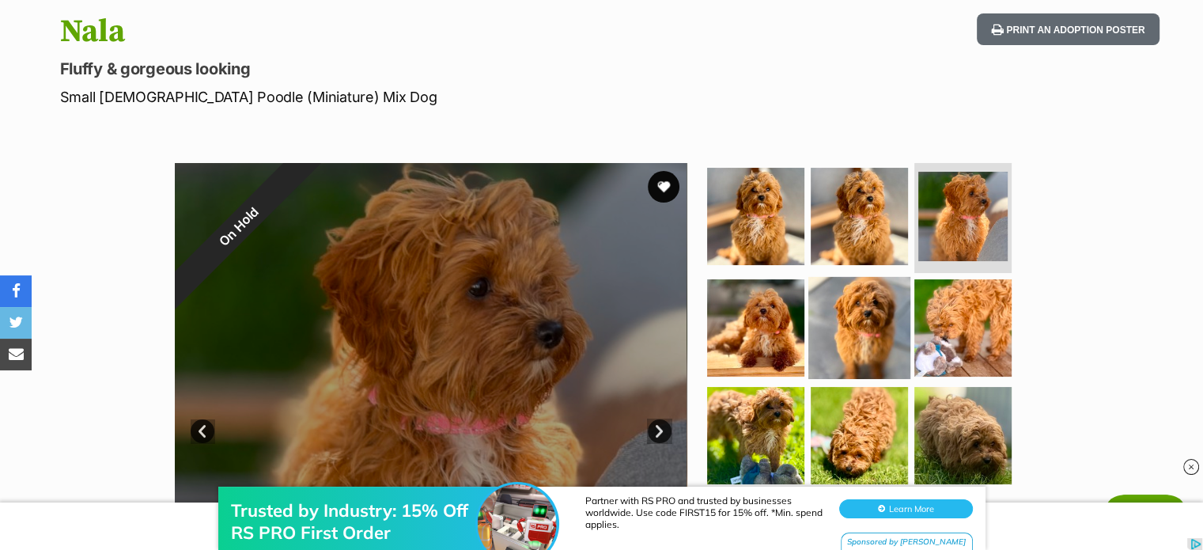
click at [860, 353] on img at bounding box center [859, 328] width 102 height 102
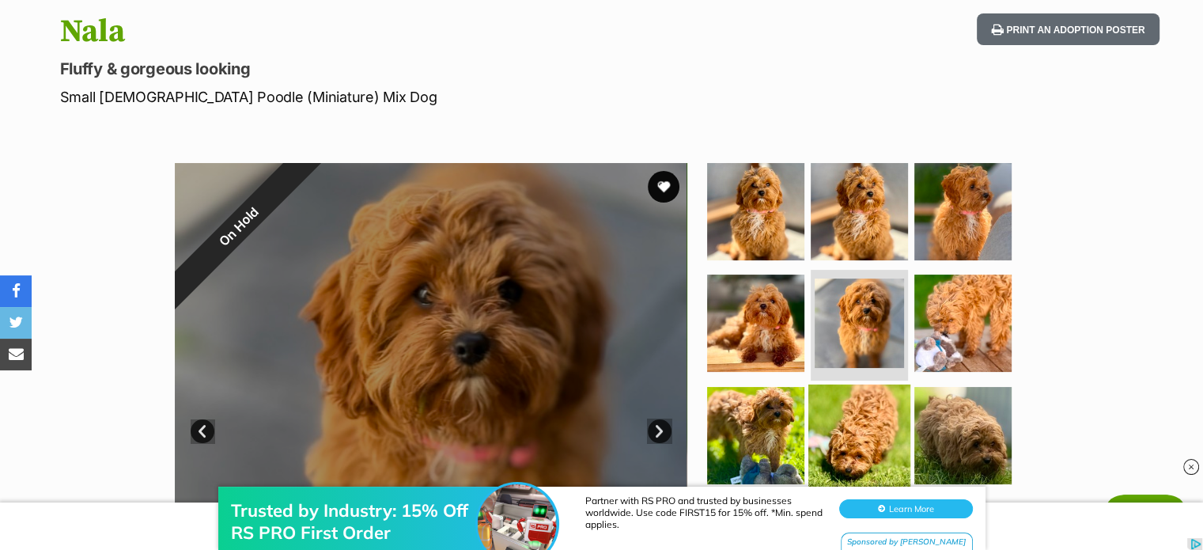
click at [860, 410] on img at bounding box center [859, 435] width 102 height 102
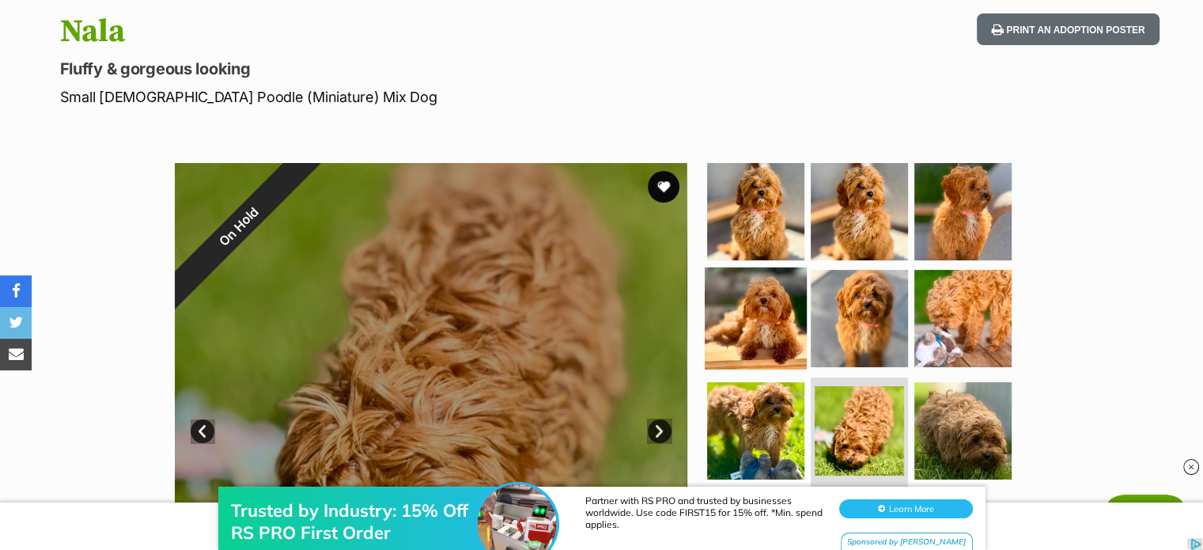
click at [784, 301] on img at bounding box center [756, 318] width 102 height 102
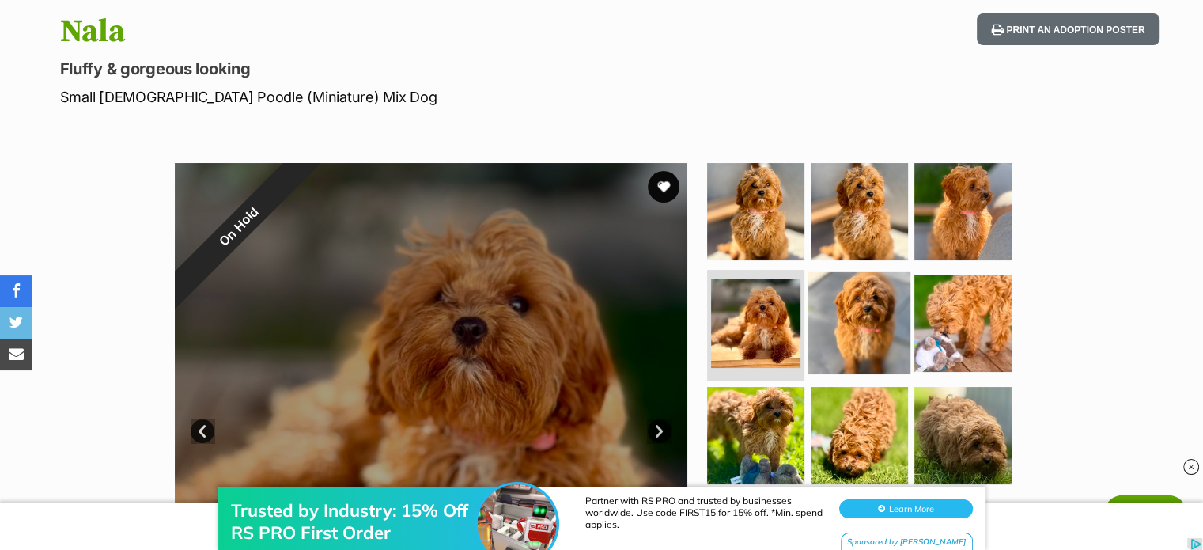
click at [839, 298] on img at bounding box center [859, 323] width 102 height 102
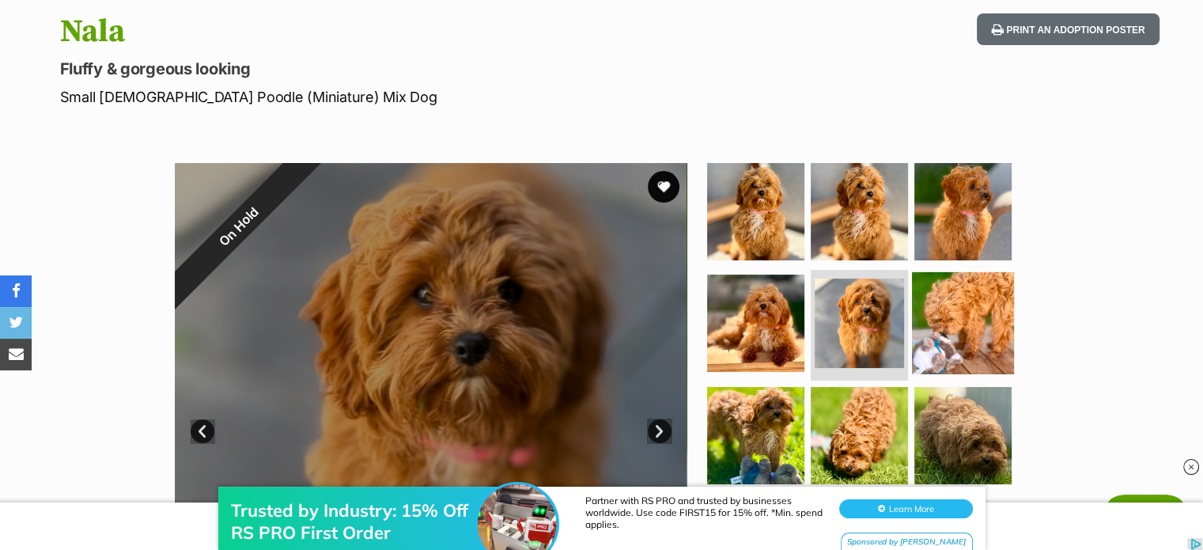
click at [917, 315] on img at bounding box center [963, 323] width 102 height 102
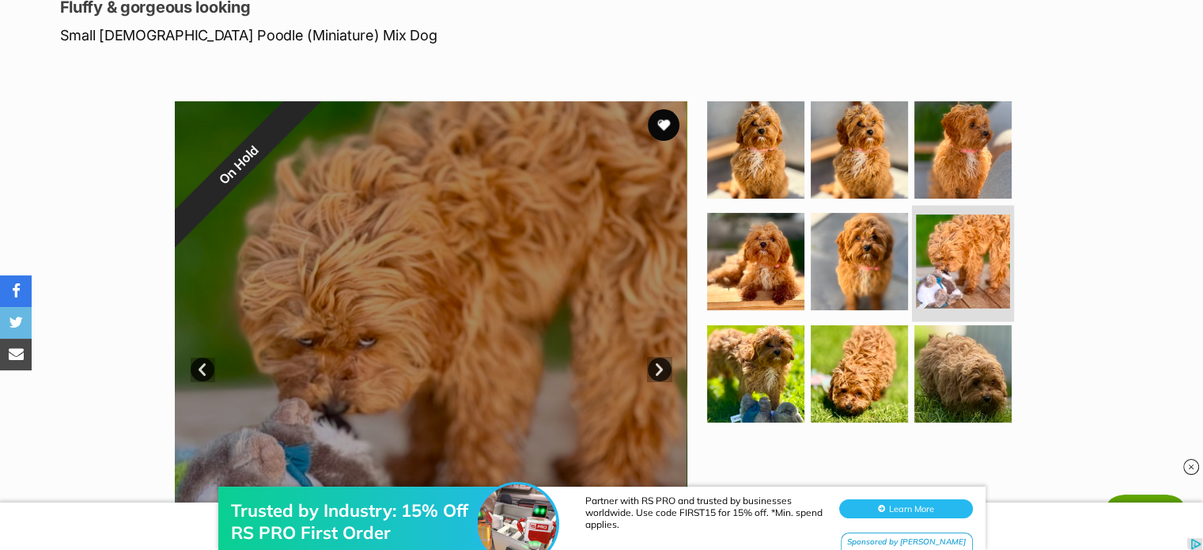
scroll to position [229, 0]
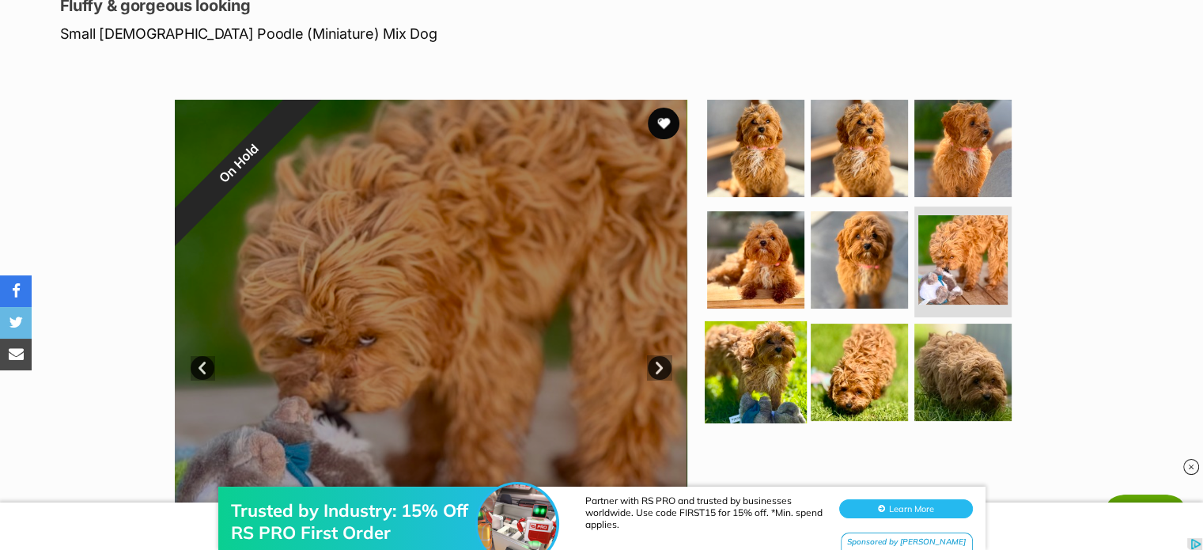
click at [770, 389] on img at bounding box center [756, 372] width 102 height 102
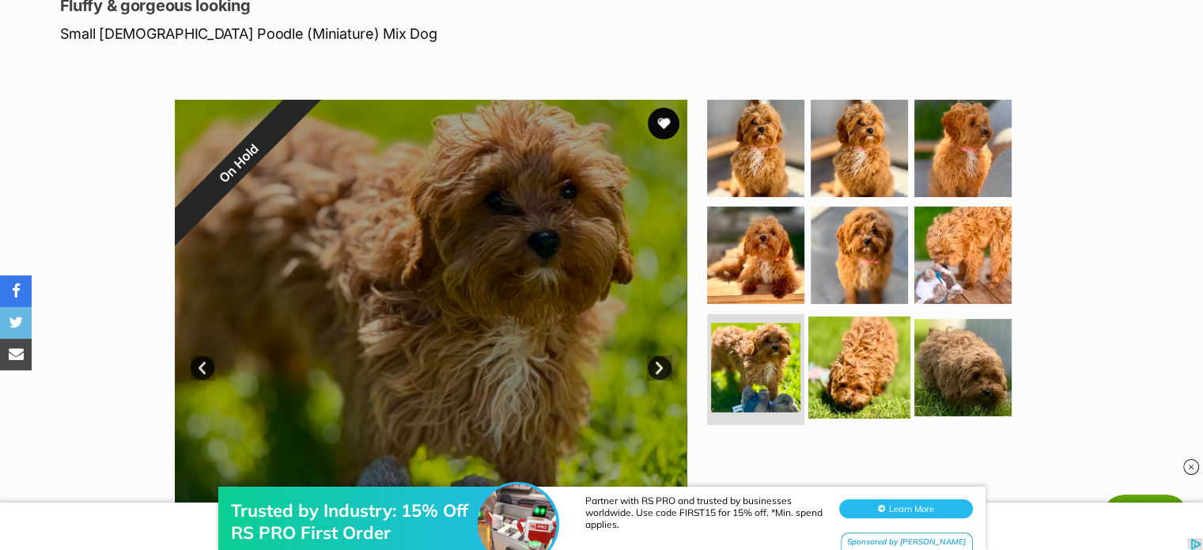
click at [866, 364] on img at bounding box center [859, 367] width 102 height 102
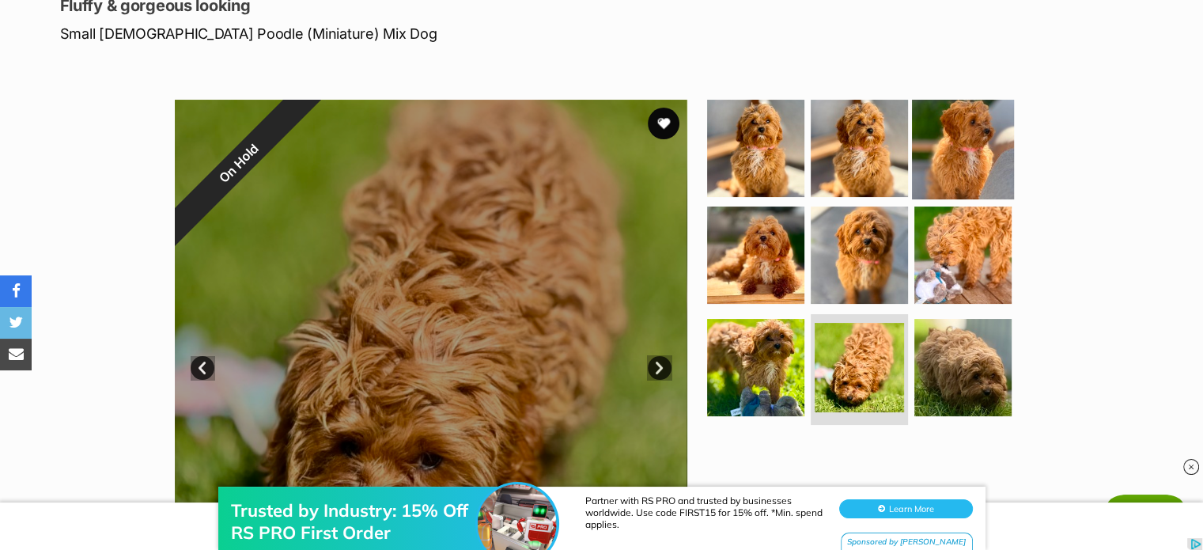
click at [967, 148] on img at bounding box center [963, 147] width 102 height 102
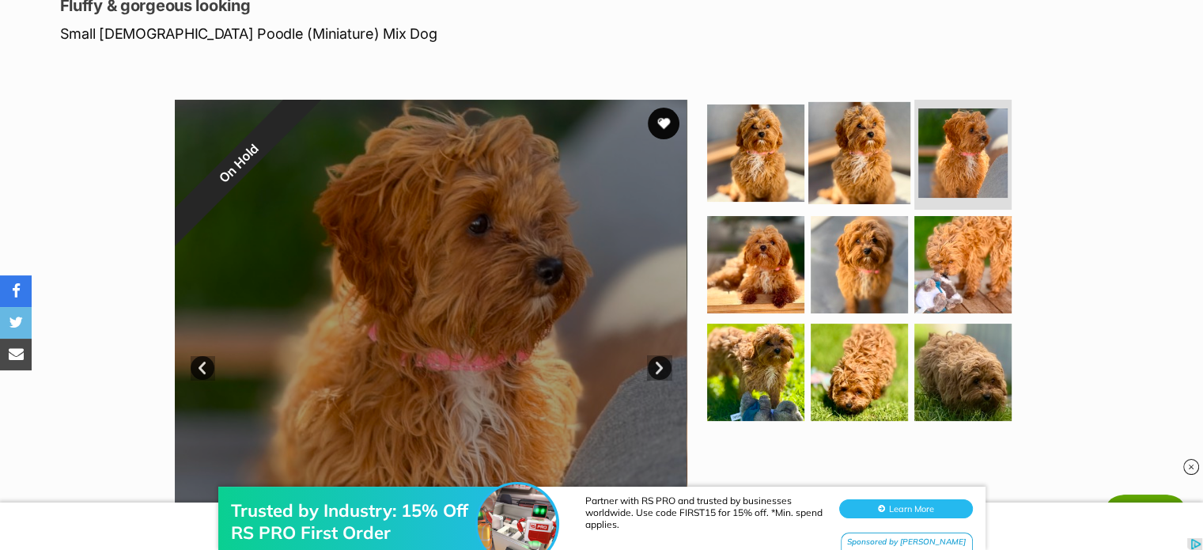
click at [862, 182] on img at bounding box center [859, 152] width 102 height 102
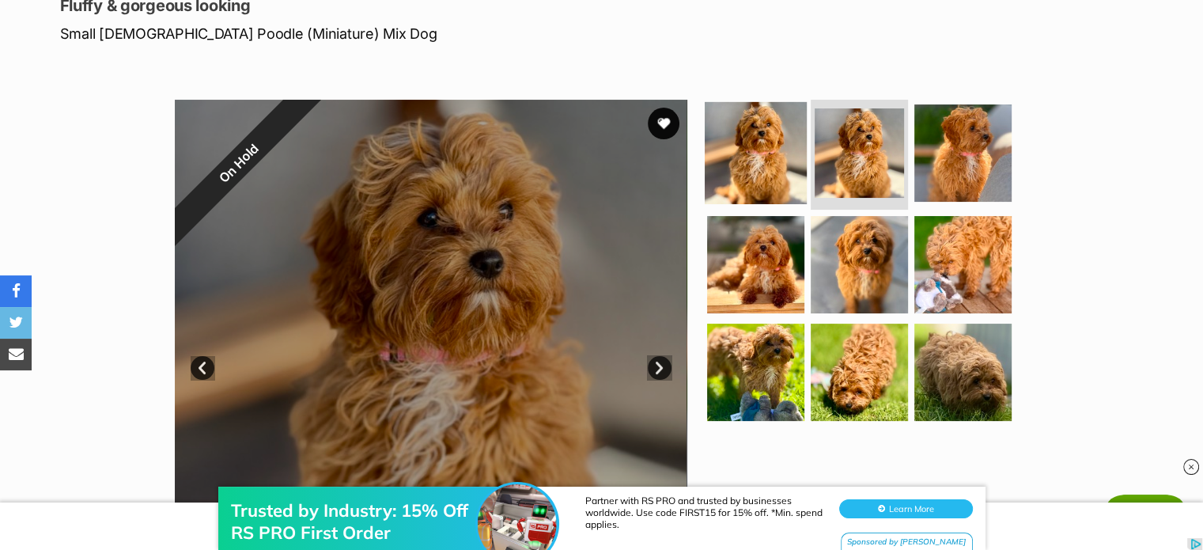
click at [761, 168] on img at bounding box center [756, 152] width 102 height 102
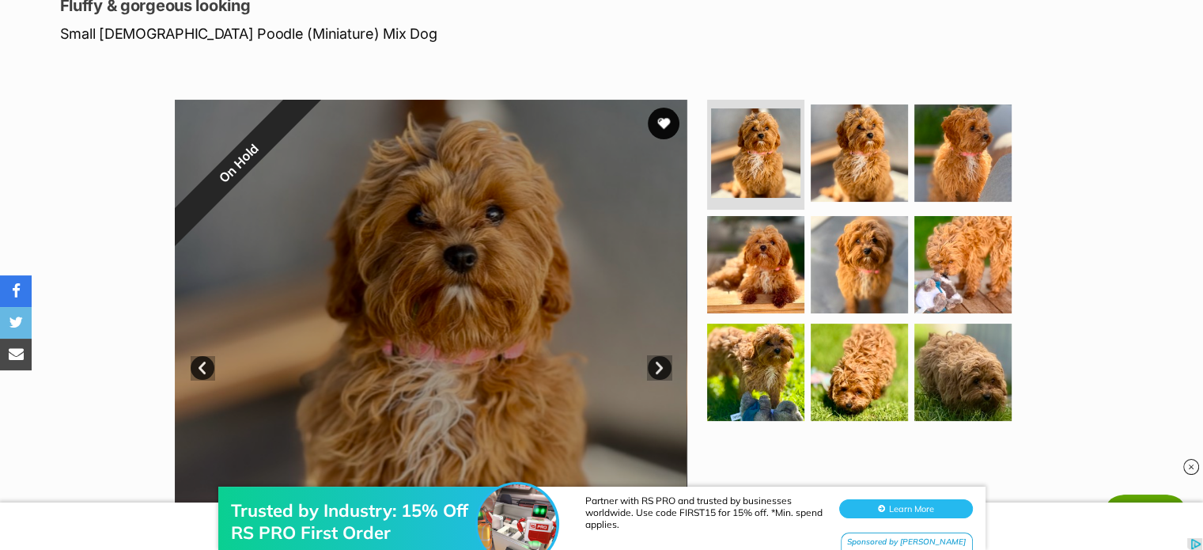
click at [656, 364] on link "Next" at bounding box center [660, 368] width 24 height 24
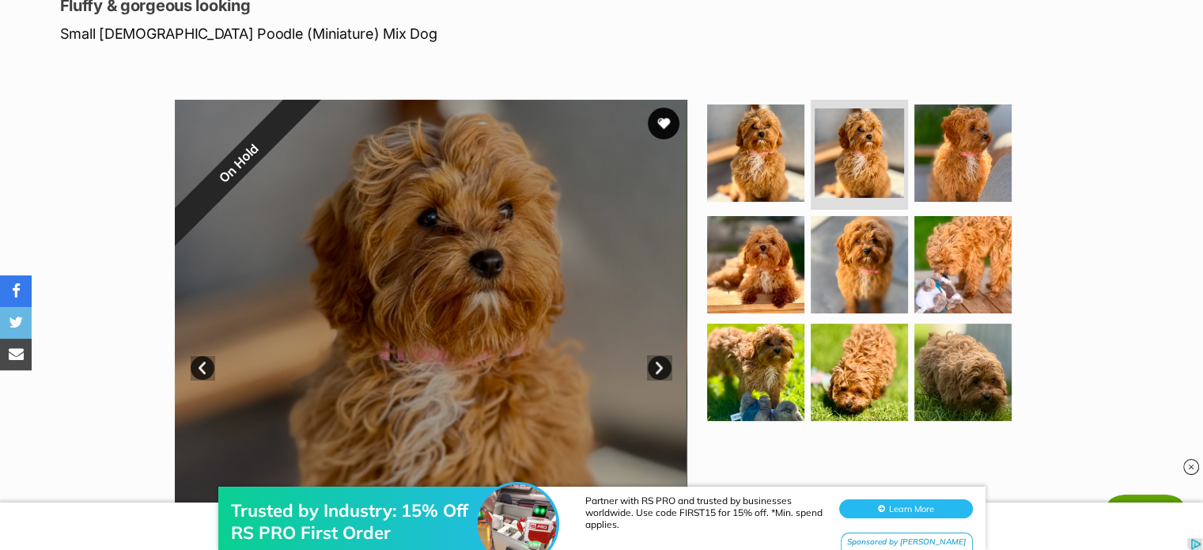
click at [656, 364] on link "Next" at bounding box center [660, 368] width 24 height 24
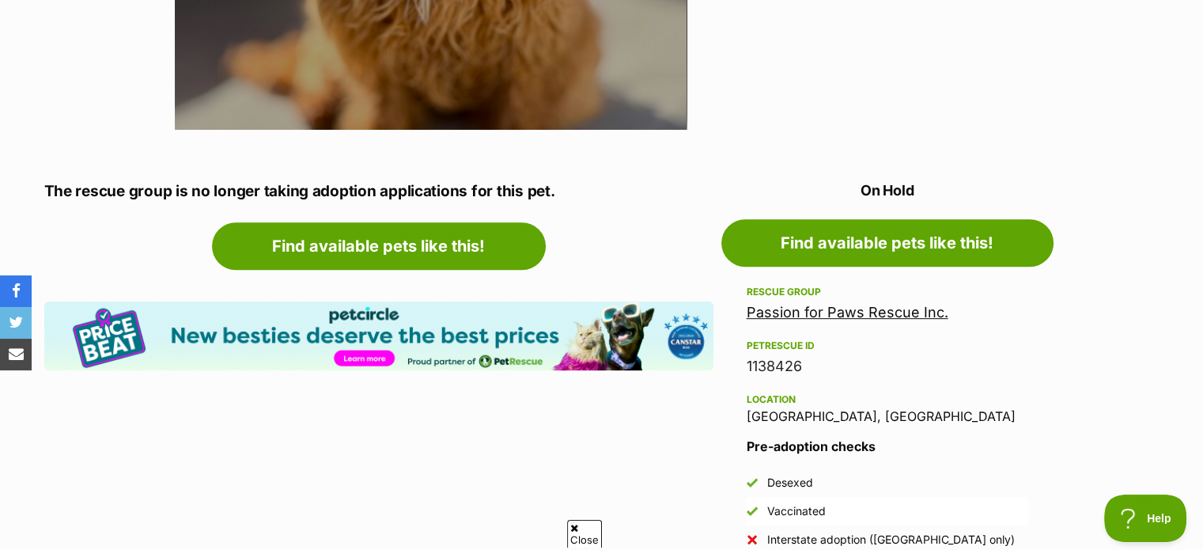
scroll to position [864, 0]
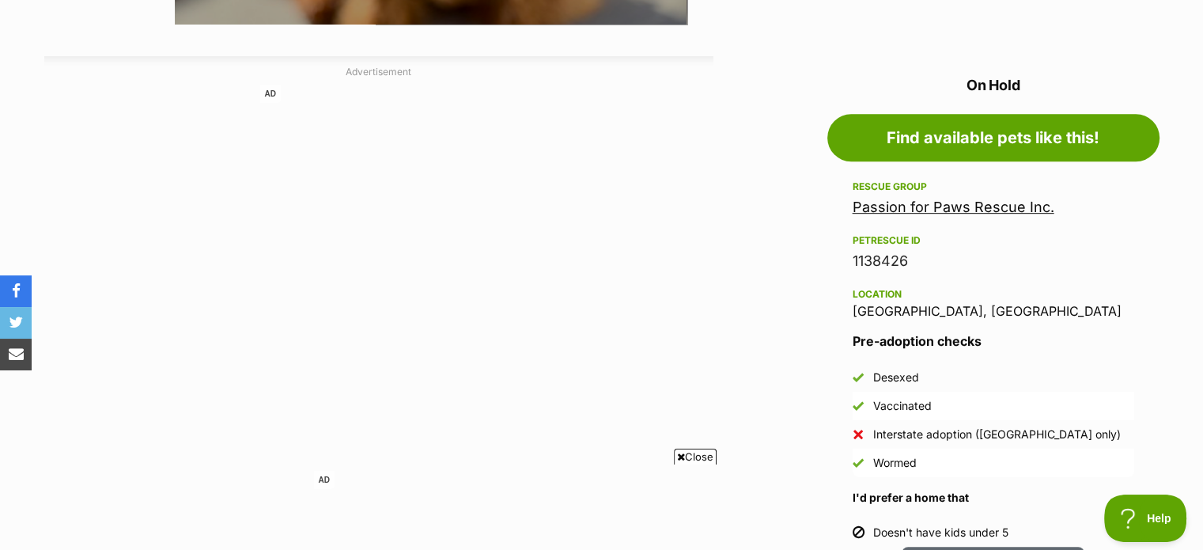
scroll to position [823, 0]
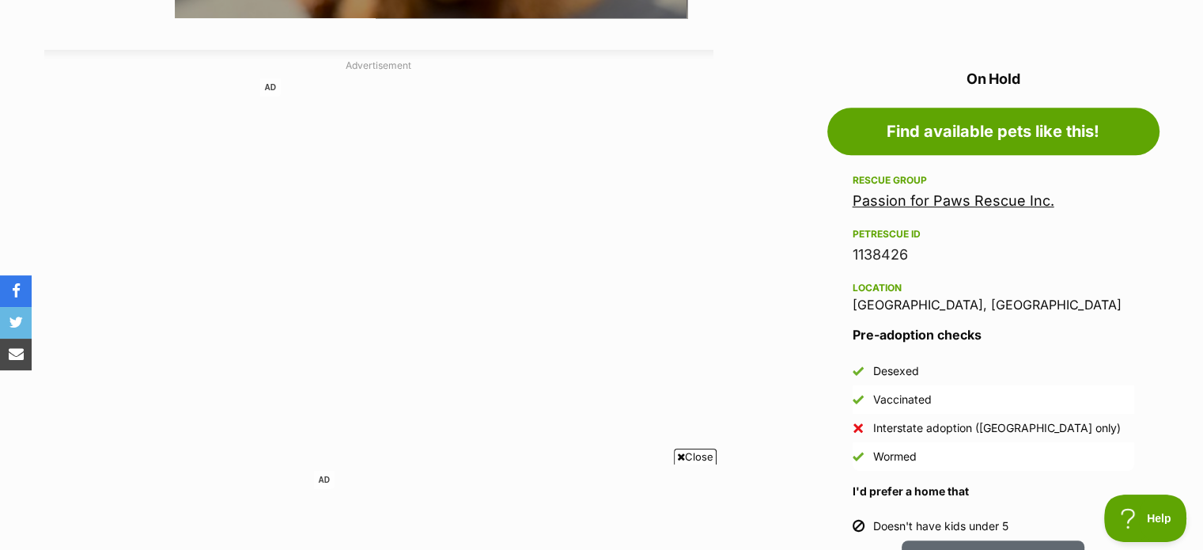
click at [928, 204] on link "Passion for Paws Rescue Inc." at bounding box center [953, 200] width 202 height 17
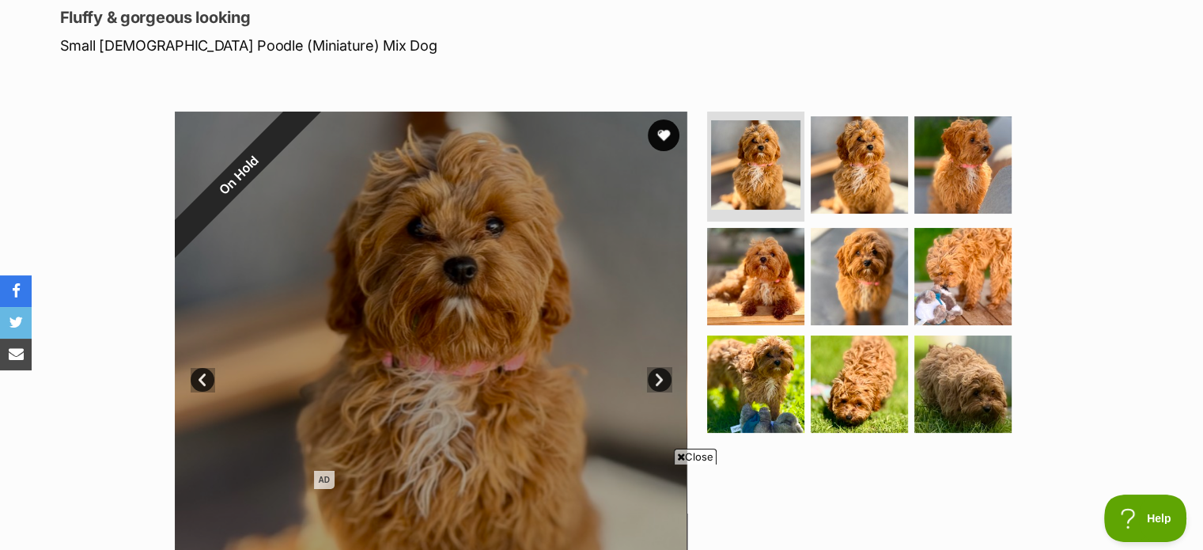
scroll to position [218, 0]
click at [663, 374] on link "Next" at bounding box center [660, 379] width 24 height 24
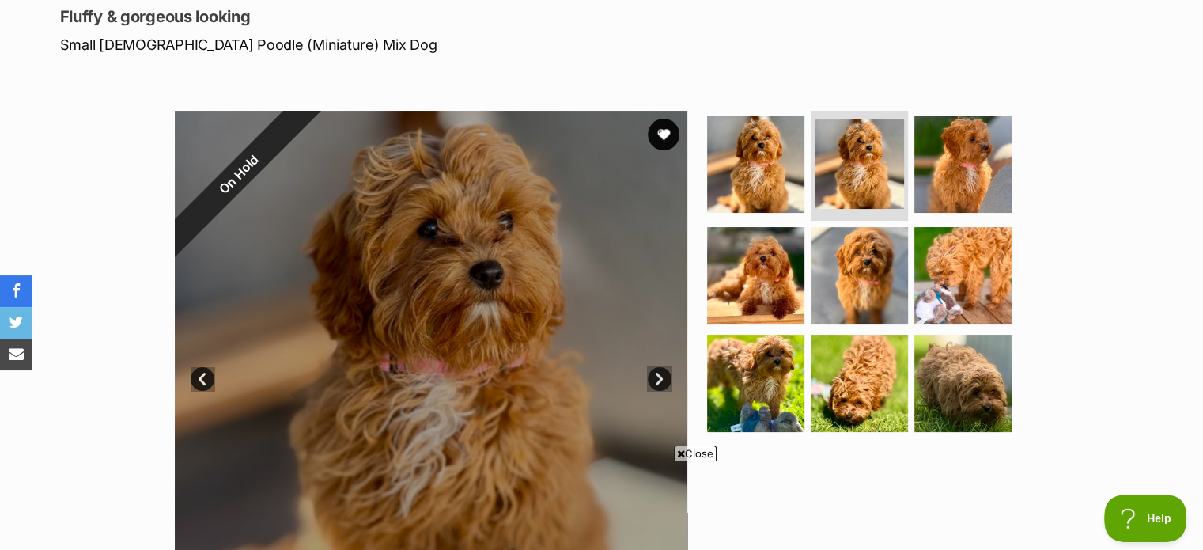
scroll to position [0, 0]
click at [663, 374] on link "Next" at bounding box center [660, 379] width 24 height 24
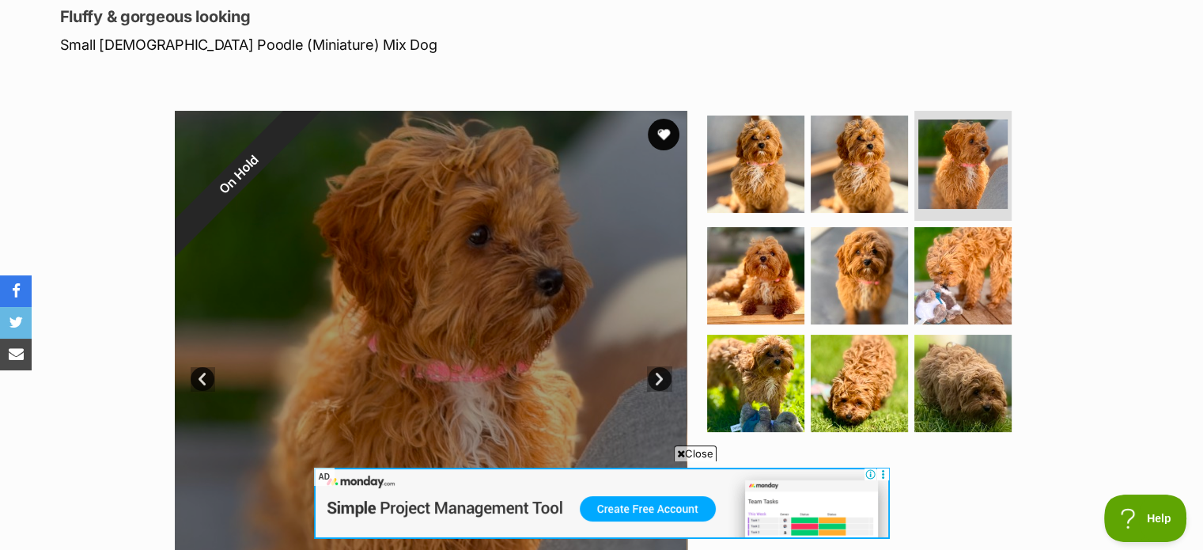
click at [807, 214] on ul at bounding box center [866, 276] width 324 height 331
click at [772, 267] on img at bounding box center [756, 276] width 102 height 102
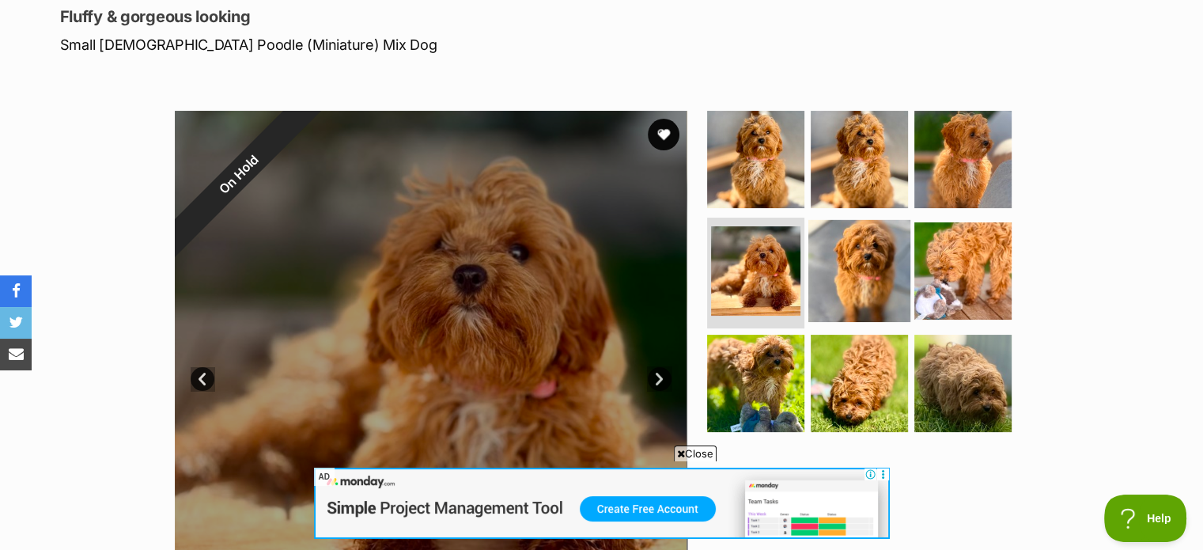
click at [835, 262] on img at bounding box center [859, 271] width 102 height 102
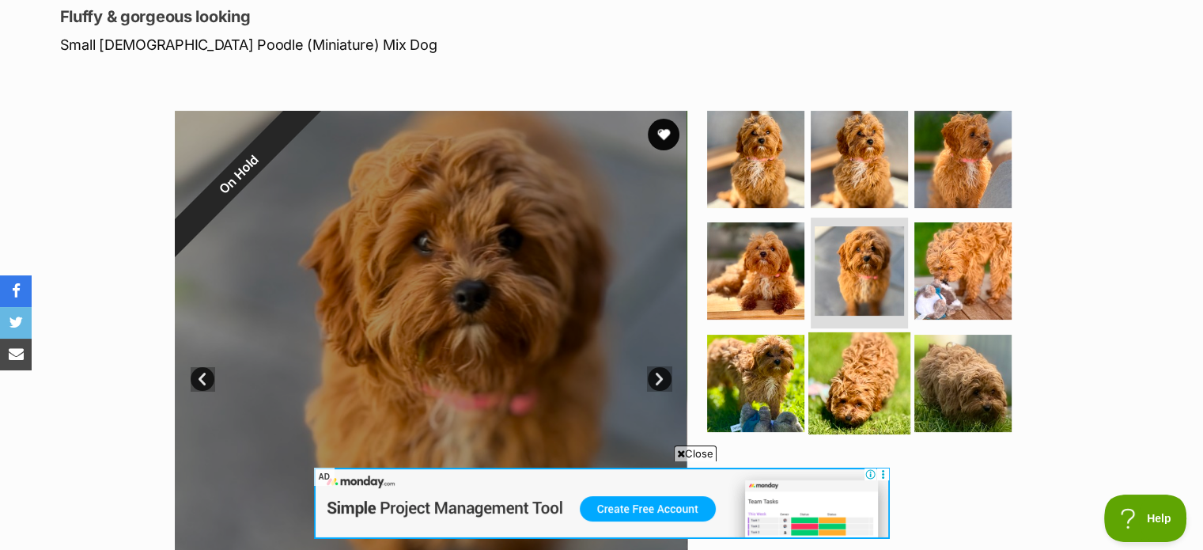
click at [852, 338] on img at bounding box center [859, 383] width 102 height 102
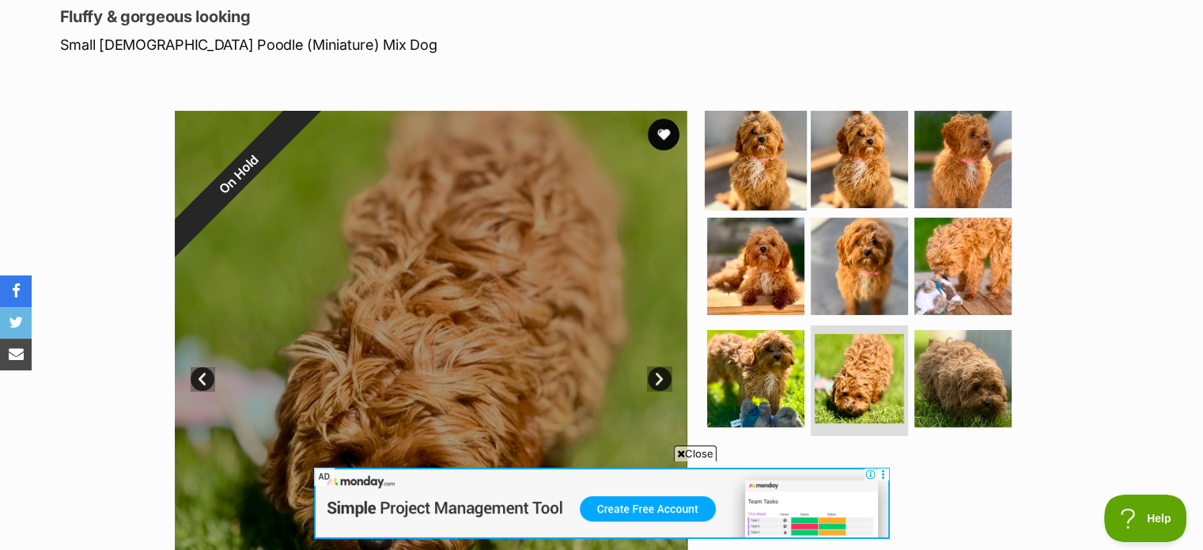
click at [745, 149] on img at bounding box center [756, 159] width 102 height 102
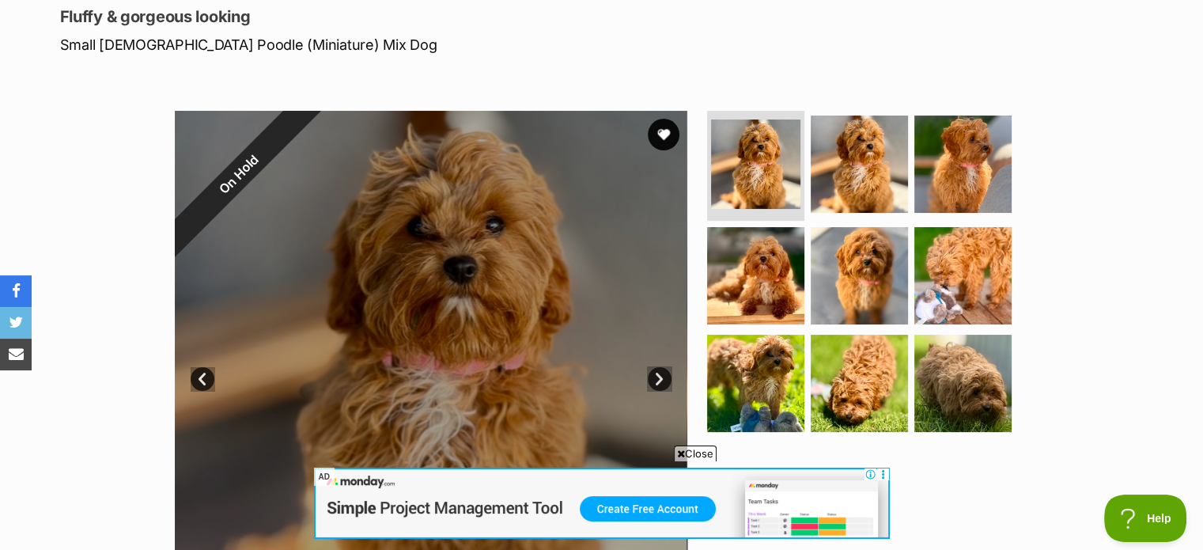
click at [678, 455] on icon at bounding box center [681, 453] width 8 height 10
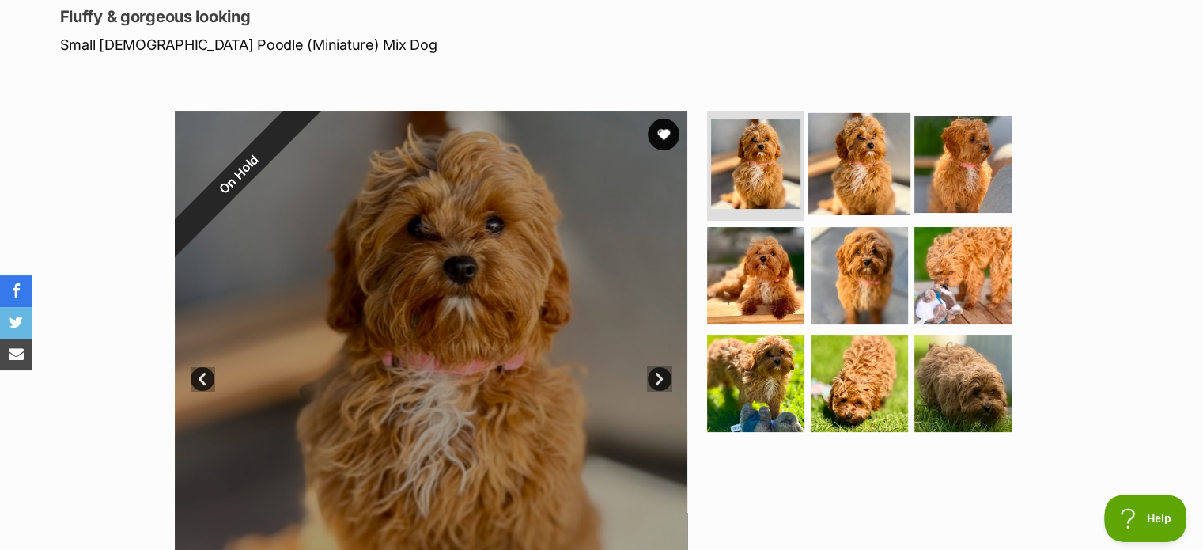
click at [844, 185] on img at bounding box center [859, 163] width 102 height 102
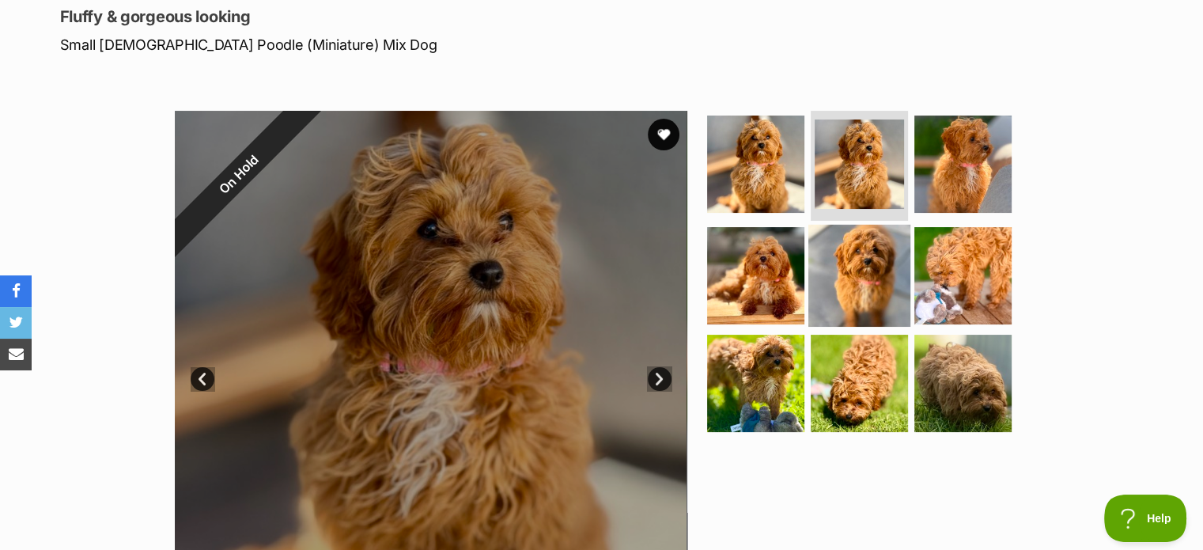
click at [851, 264] on img at bounding box center [859, 276] width 102 height 102
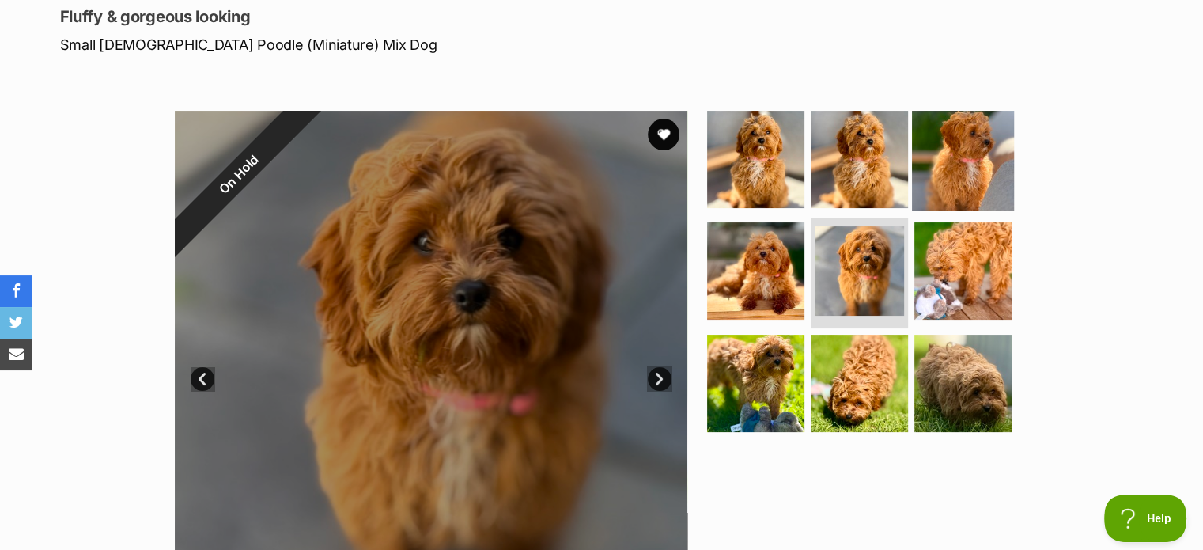
click at [915, 186] on img at bounding box center [963, 159] width 102 height 102
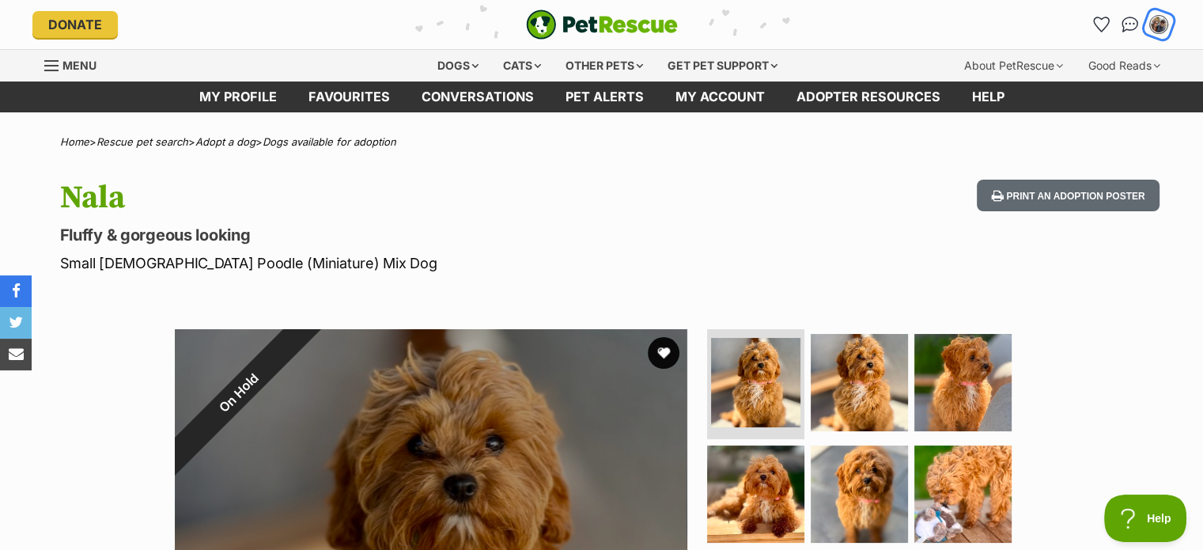
click at [1159, 24] on img "My account" at bounding box center [1158, 24] width 21 height 21
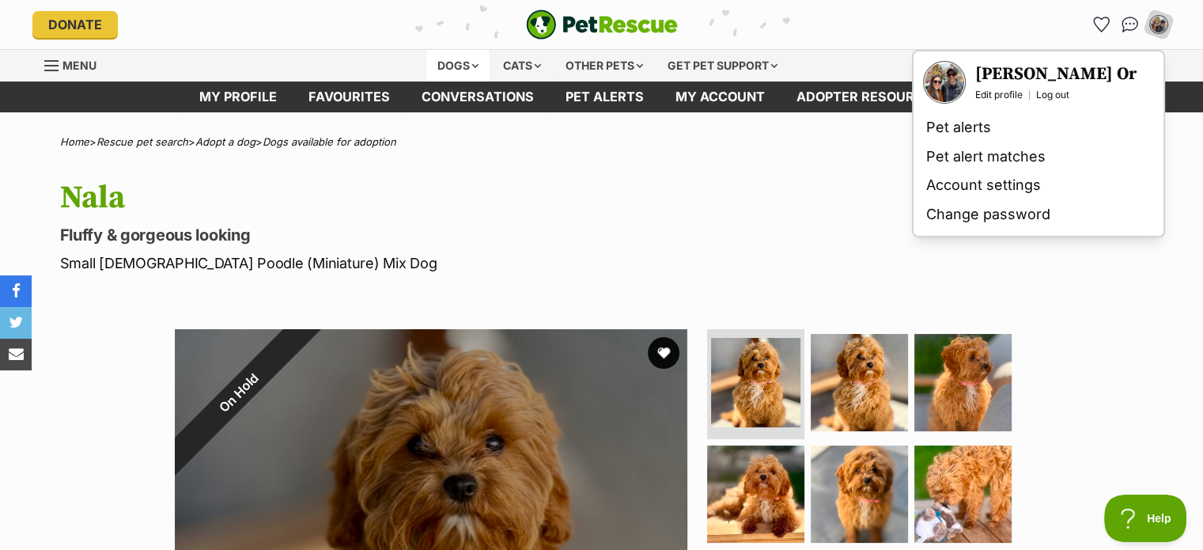
click at [462, 62] on div "Dogs" at bounding box center [457, 66] width 63 height 32
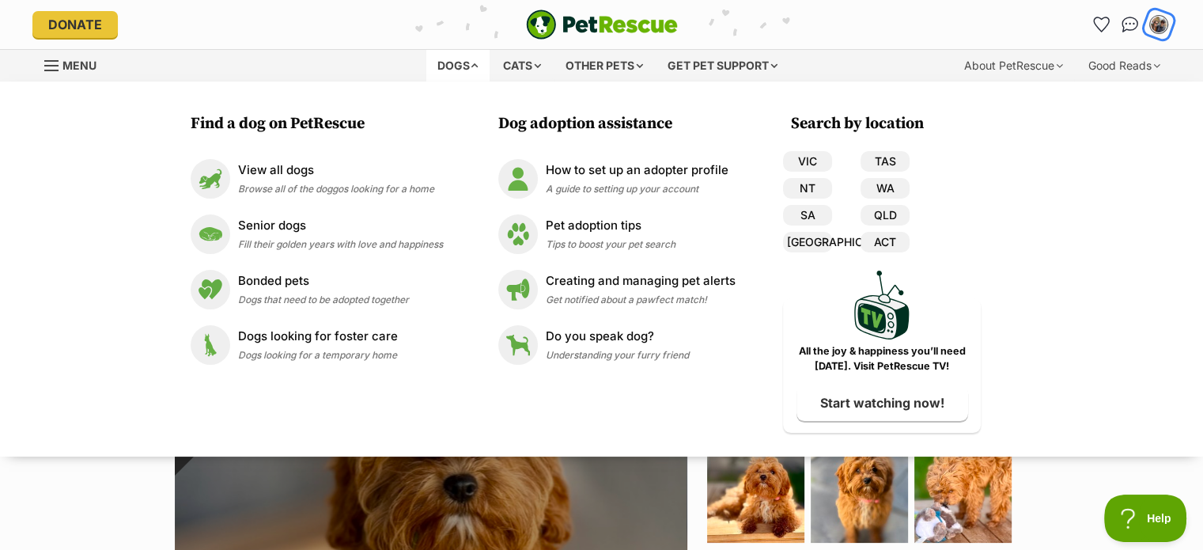
click at [1146, 28] on button "My account" at bounding box center [1158, 24] width 32 height 32
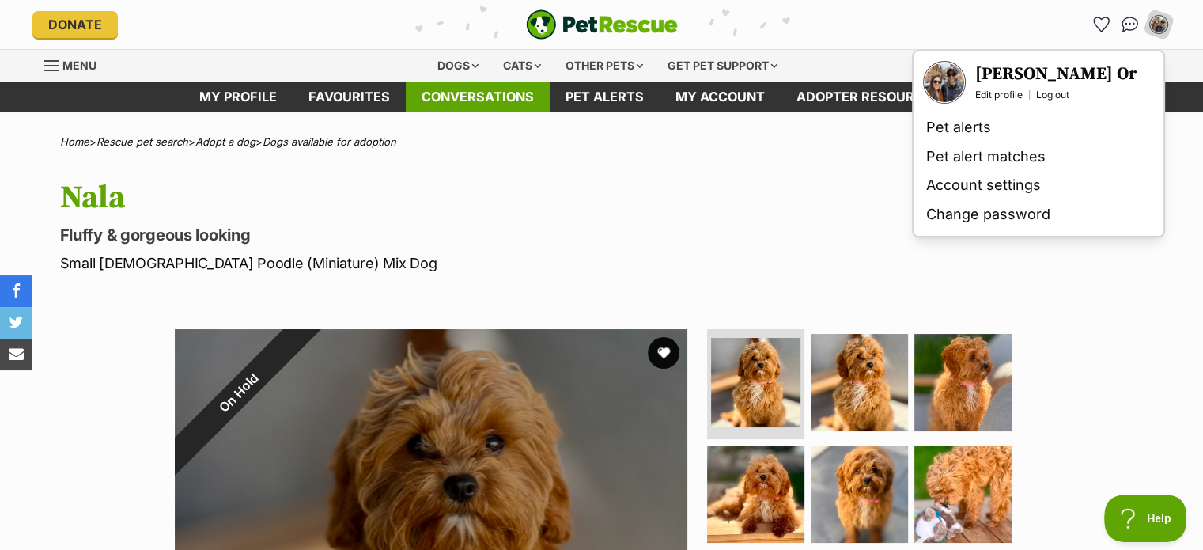
click at [483, 107] on link "Conversations" at bounding box center [478, 96] width 144 height 31
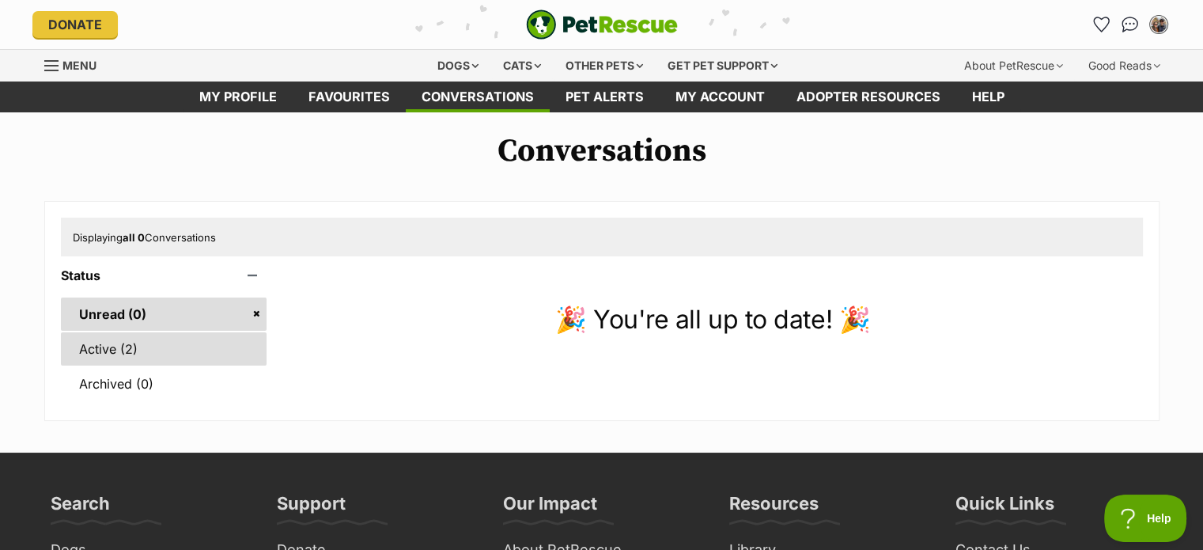
click at [85, 355] on link "Active (2)" at bounding box center [164, 348] width 206 height 33
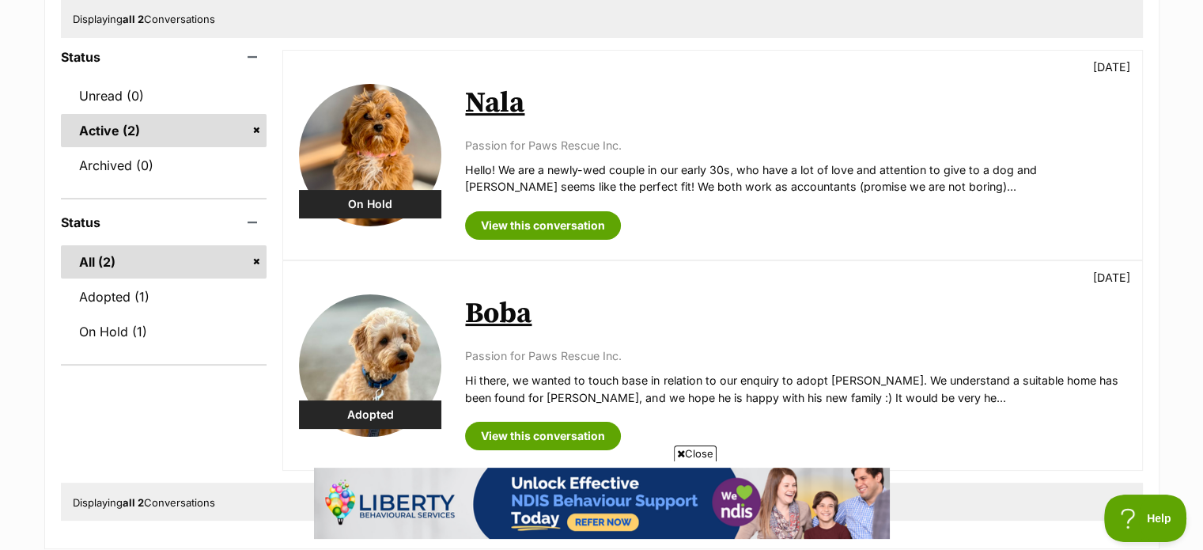
scroll to position [230, 0]
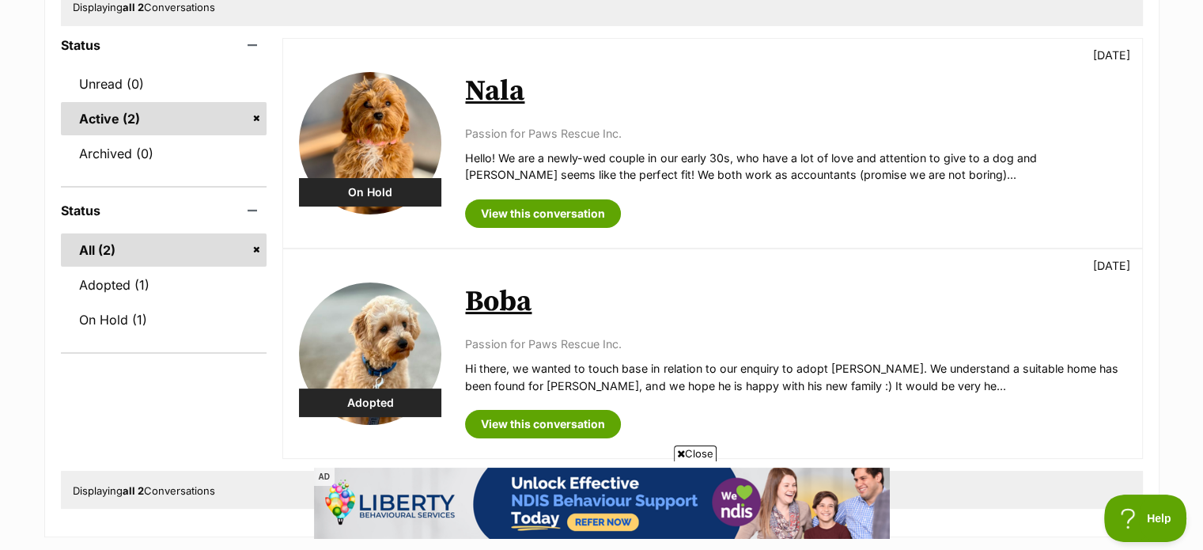
click at [508, 195] on div "View this conversation" at bounding box center [795, 207] width 660 height 40
click at [512, 217] on link "View this conversation" at bounding box center [543, 213] width 156 height 28
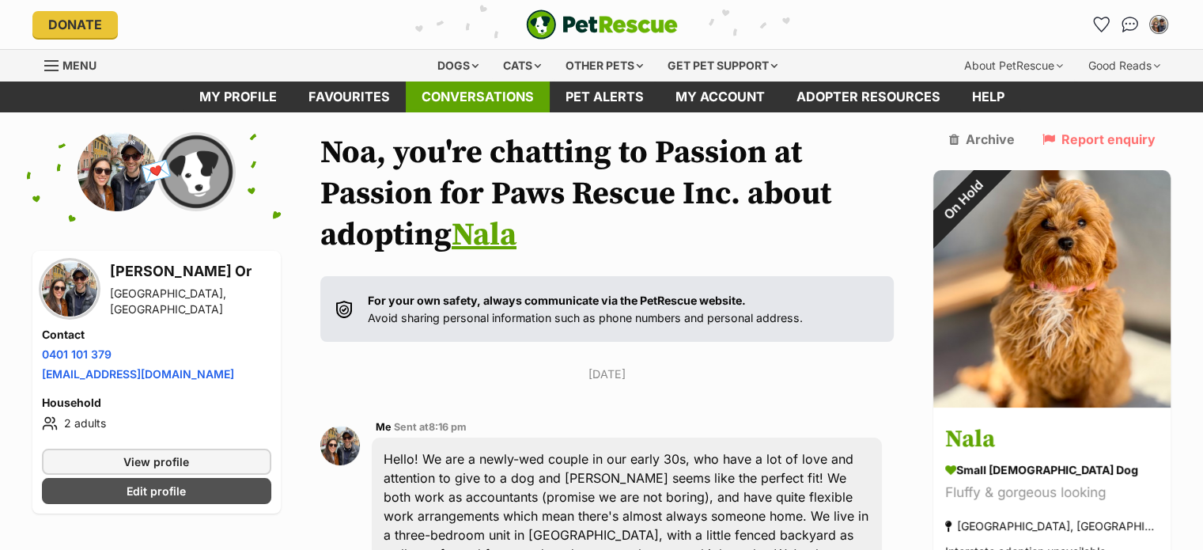
click at [490, 96] on link "Conversations" at bounding box center [478, 96] width 144 height 31
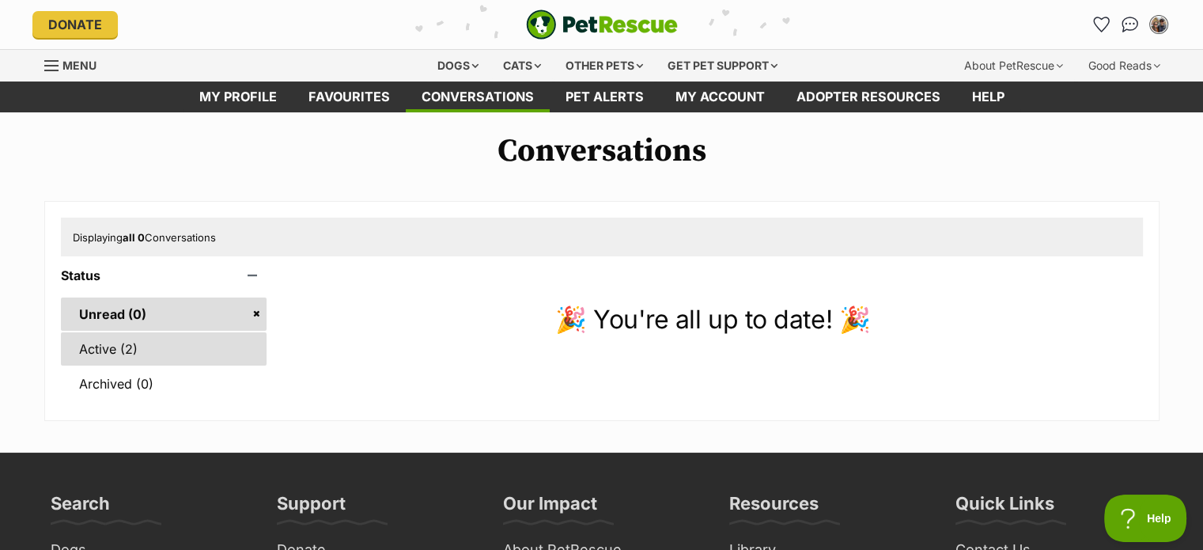
click at [133, 350] on link "Active (2)" at bounding box center [164, 348] width 206 height 33
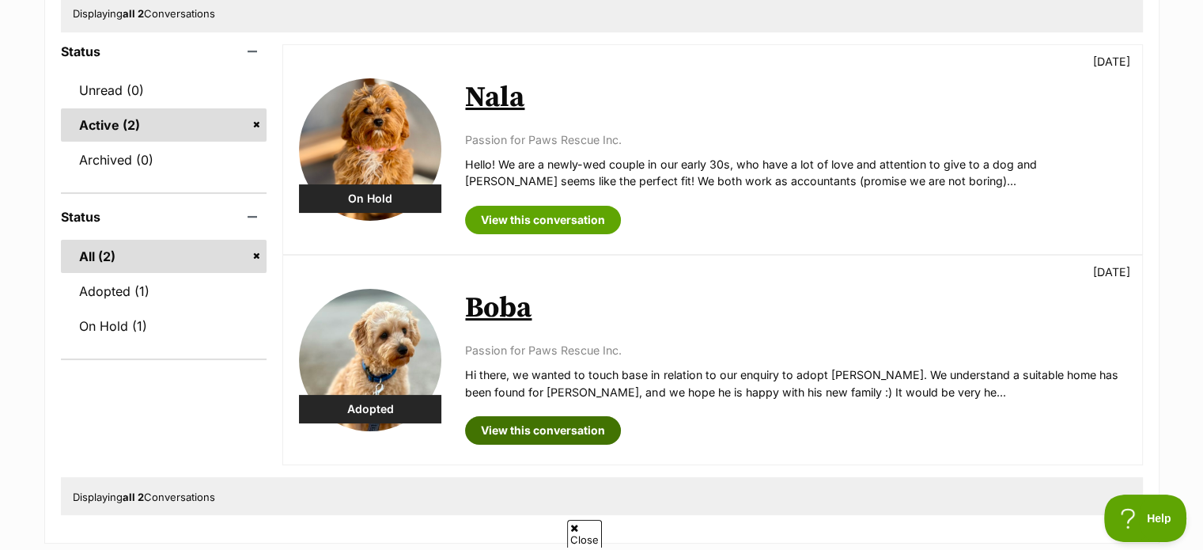
click at [531, 429] on link "View this conversation" at bounding box center [543, 430] width 156 height 28
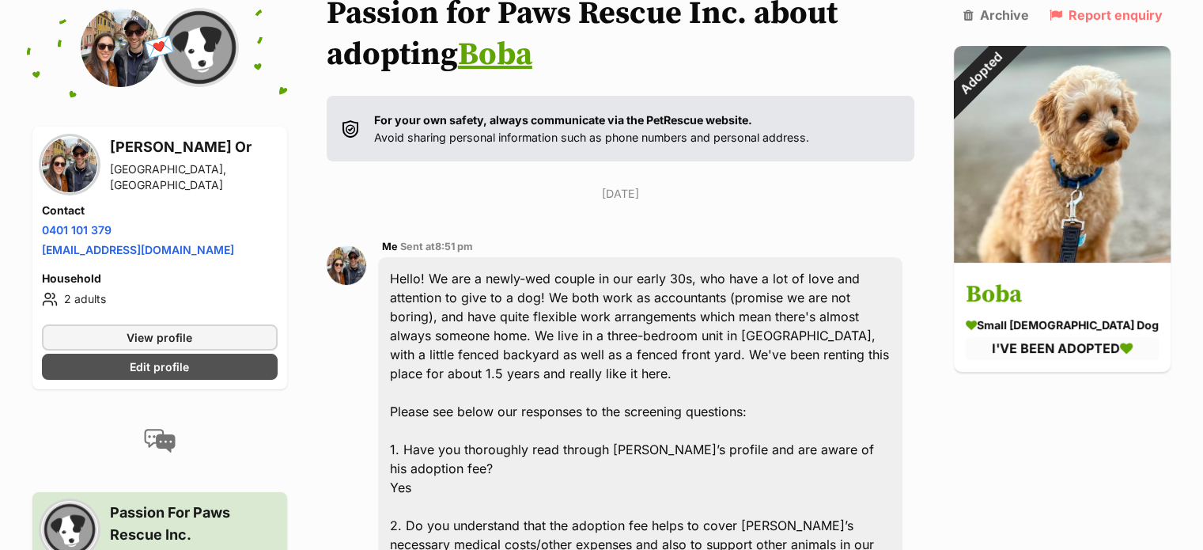
scroll to position [178, 0]
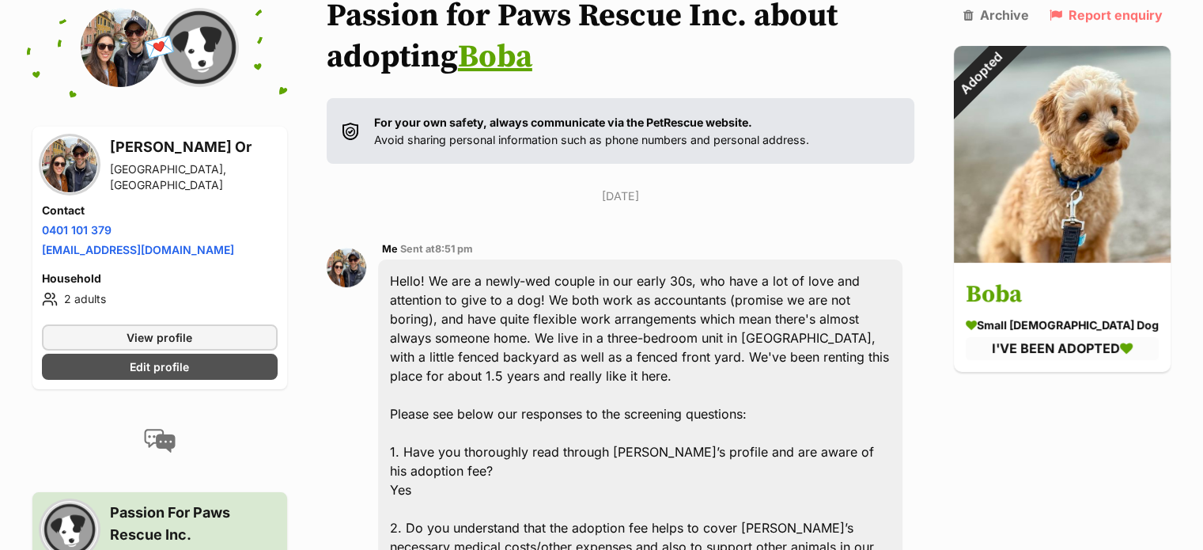
drag, startPoint x: 402, startPoint y: 248, endPoint x: 470, endPoint y: 252, distance: 68.1
click at [470, 252] on div "Me Sent at 8:51 pm" at bounding box center [640, 250] width 517 height 12
click at [470, 252] on span "8:51 pm" at bounding box center [454, 249] width 38 height 12
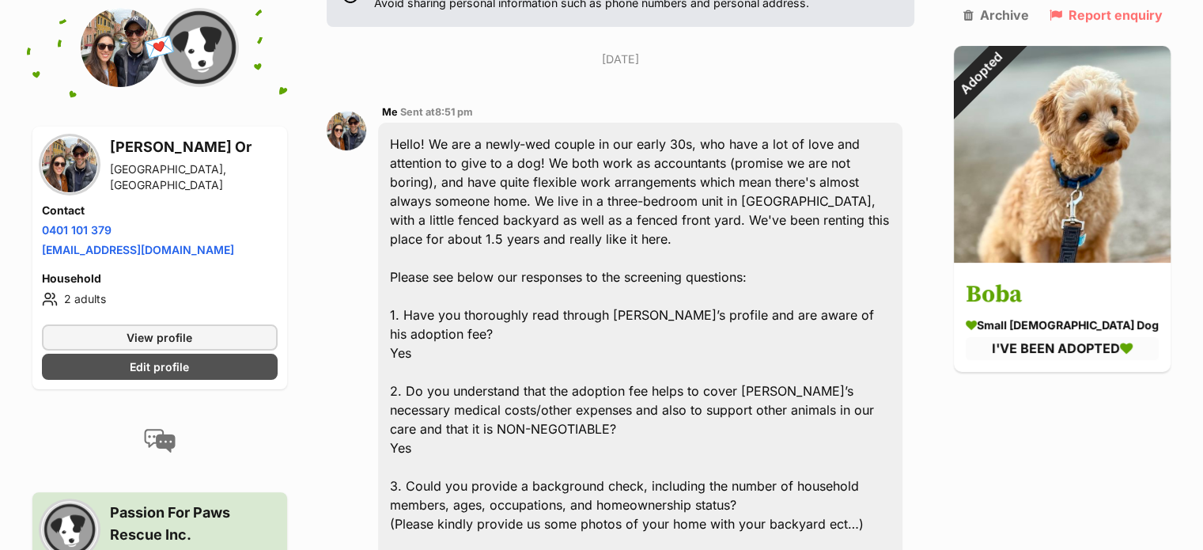
scroll to position [0, 0]
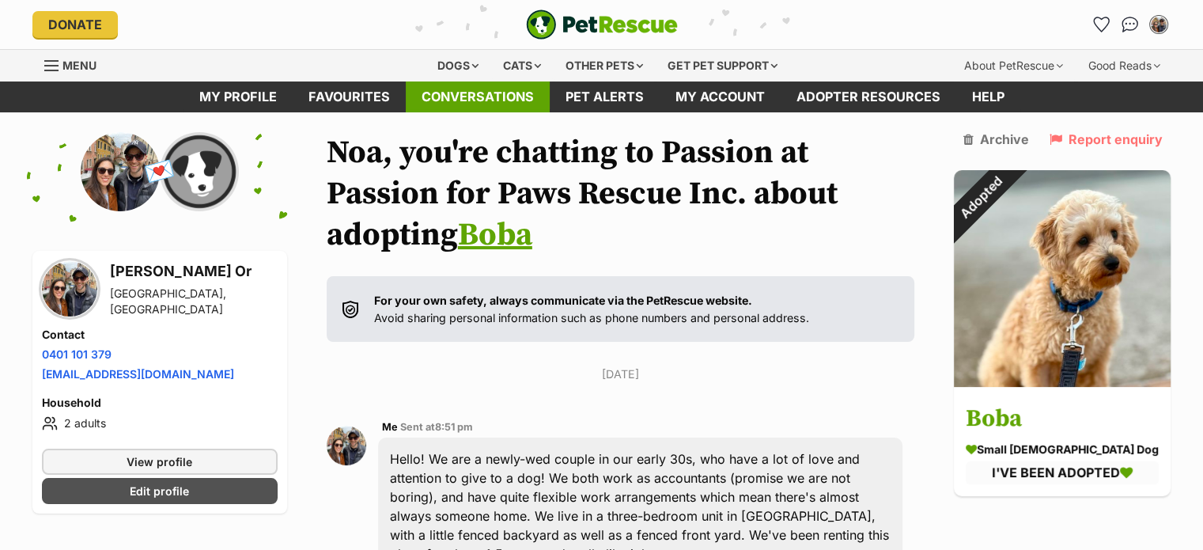
click at [477, 96] on link "Conversations" at bounding box center [478, 96] width 144 height 31
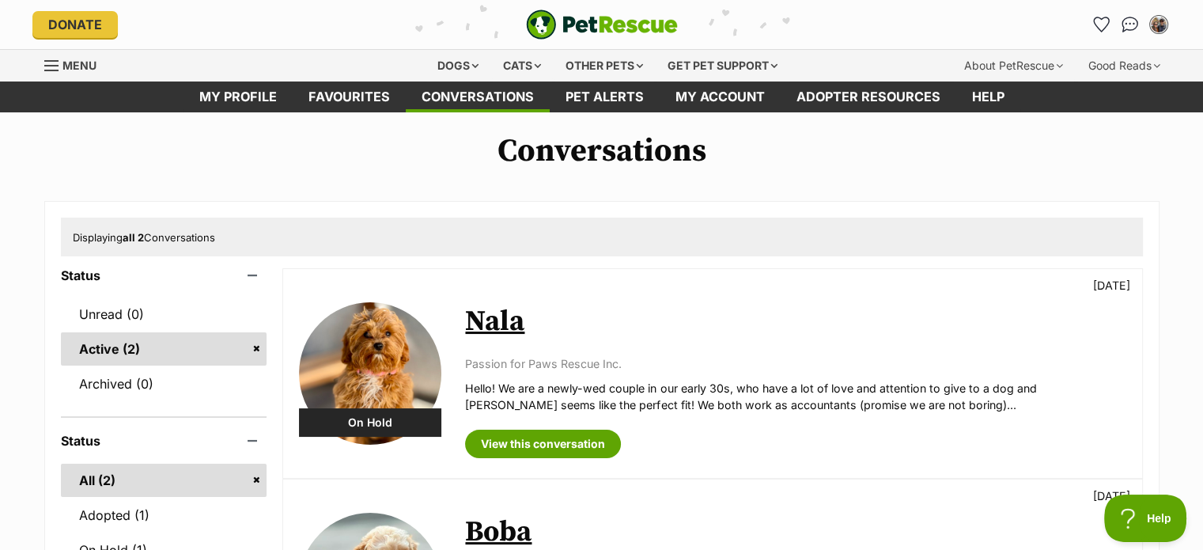
click at [526, 374] on div "Passion for Paws Rescue Inc. Hello! We are a newly-wed couple in our early 30s,…" at bounding box center [795, 384] width 660 height 59
click at [505, 431] on link "View this conversation" at bounding box center [543, 443] width 156 height 28
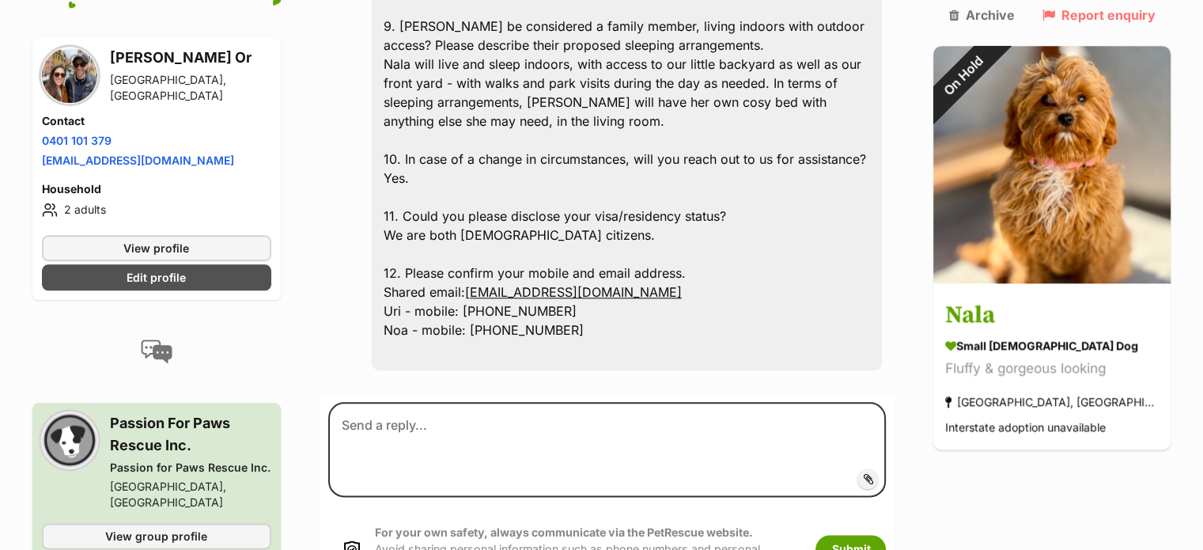
scroll to position [1797, 0]
